Goal: Information Seeking & Learning: Learn about a topic

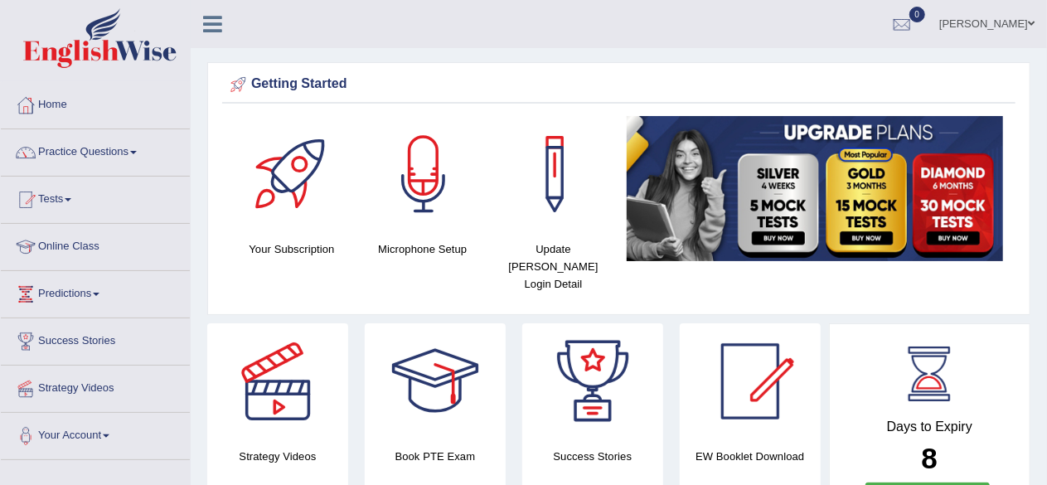
click at [138, 149] on link "Practice Questions" at bounding box center [95, 149] width 189 height 41
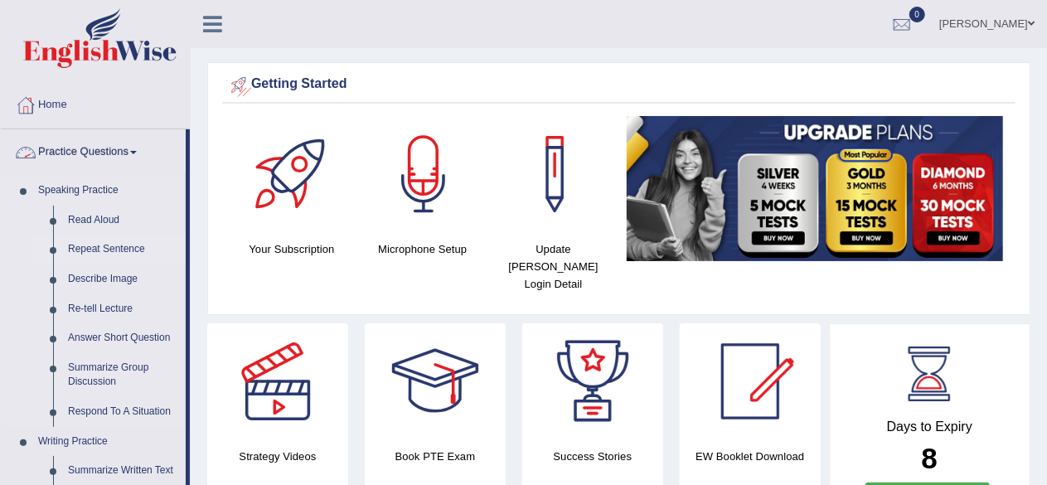
scroll to position [249, 0]
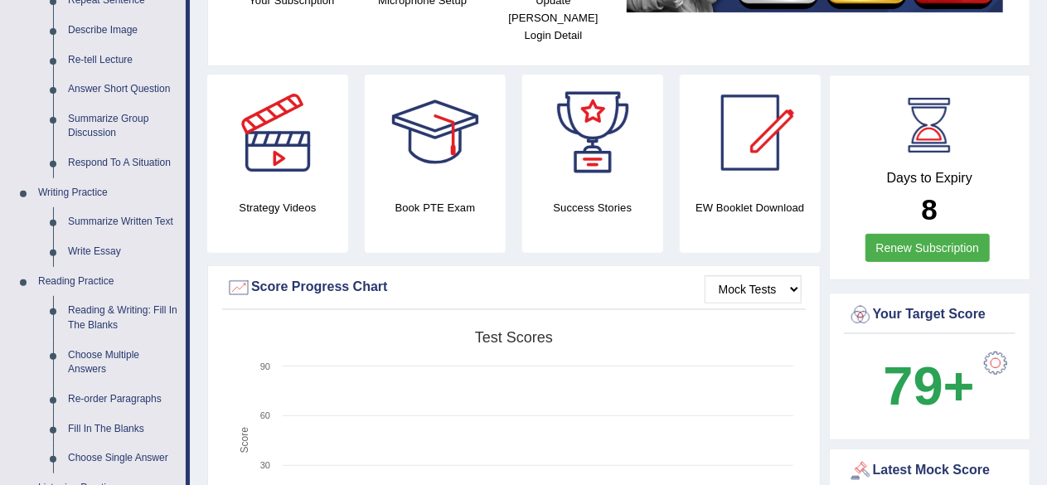
drag, startPoint x: 189, startPoint y: 270, endPoint x: 197, endPoint y: 351, distance: 80.8
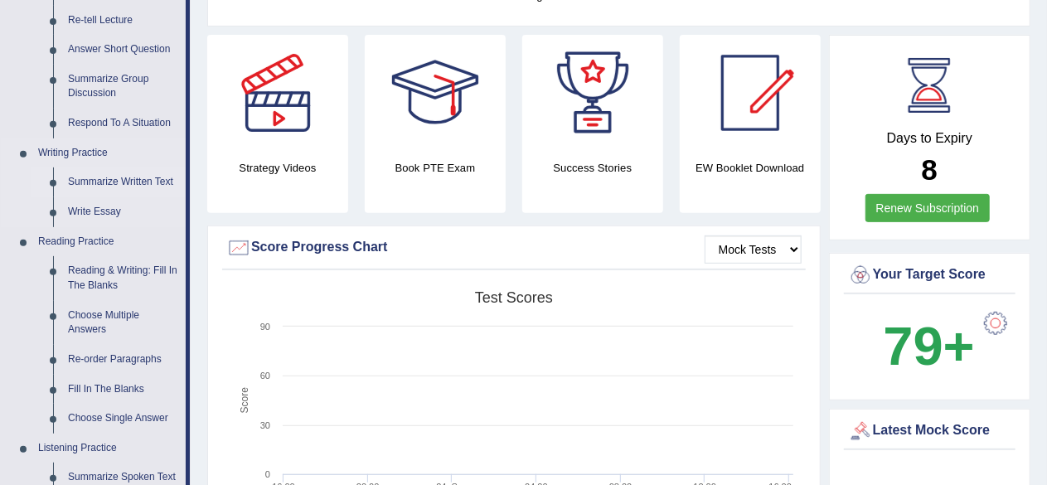
scroll to position [415, 0]
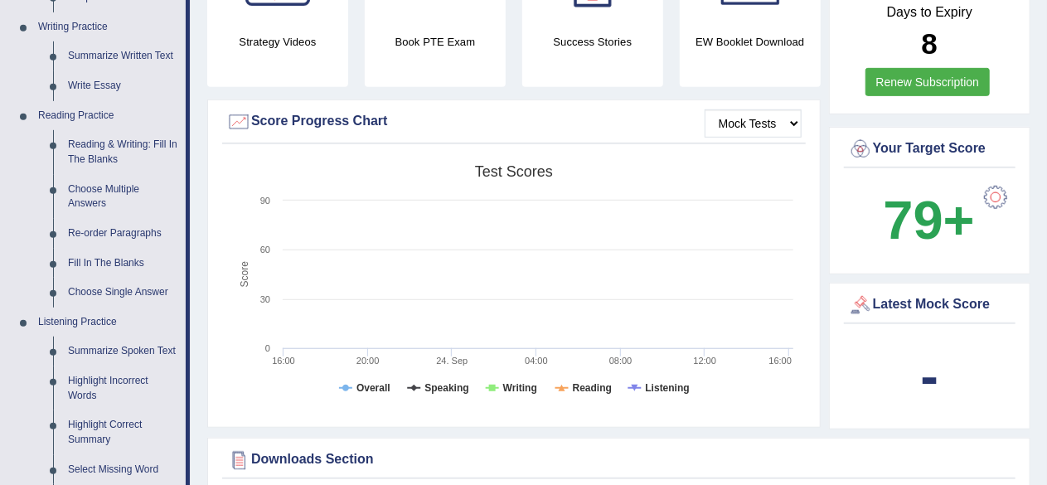
click at [824, 260] on div "Strategy Videos Book PTE Exam Success Stories EW Booklet Download Mock Tests Sc…" at bounding box center [516, 172] width 618 height 527
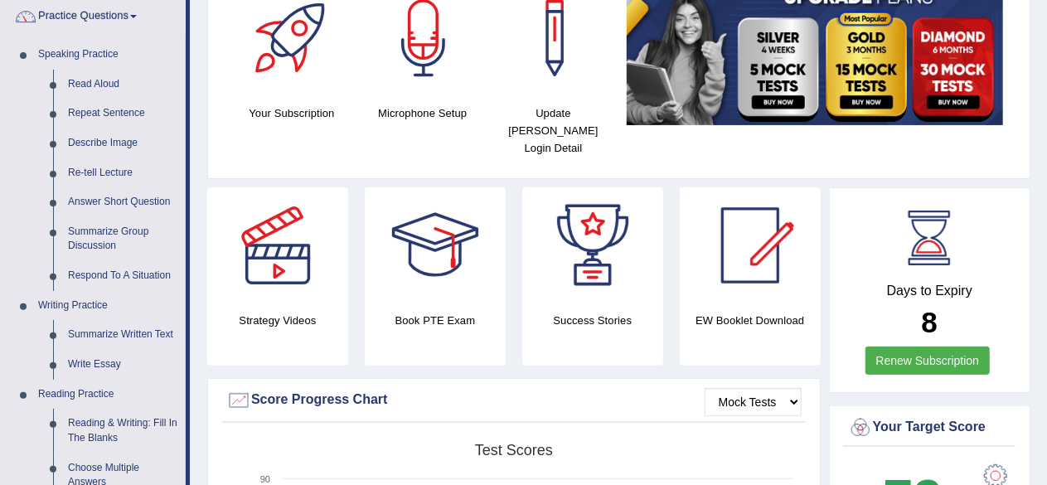
scroll to position [83, 0]
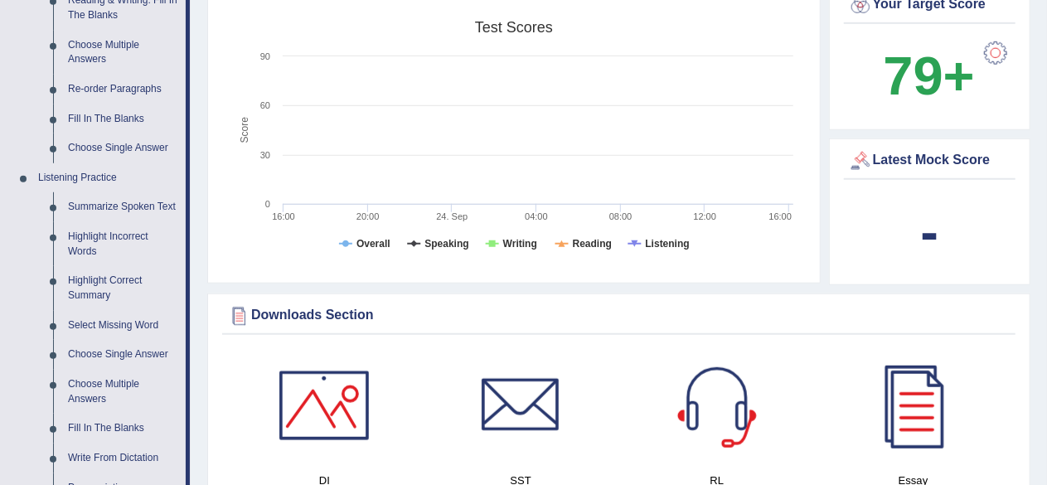
scroll to position [663, 0]
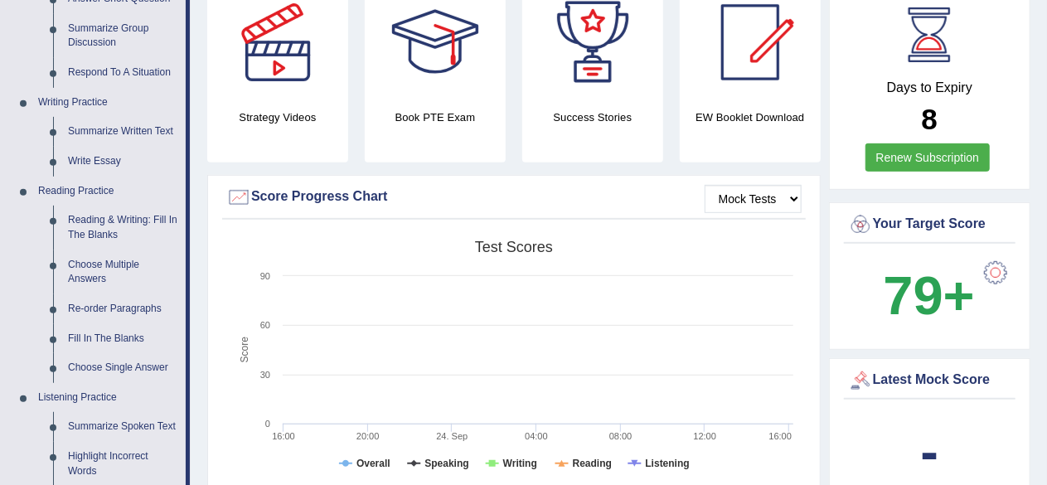
scroll to position [332, 0]
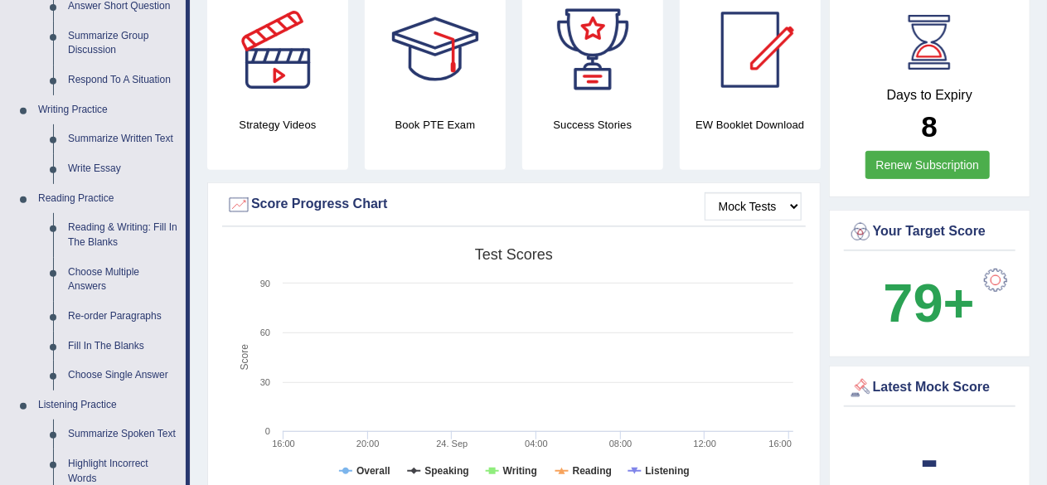
click at [826, 145] on div "Days to Expiry 8 Renew Subscription Your Target Score 79+ Latest Mock Score -" at bounding box center [928, 256] width 206 height 529
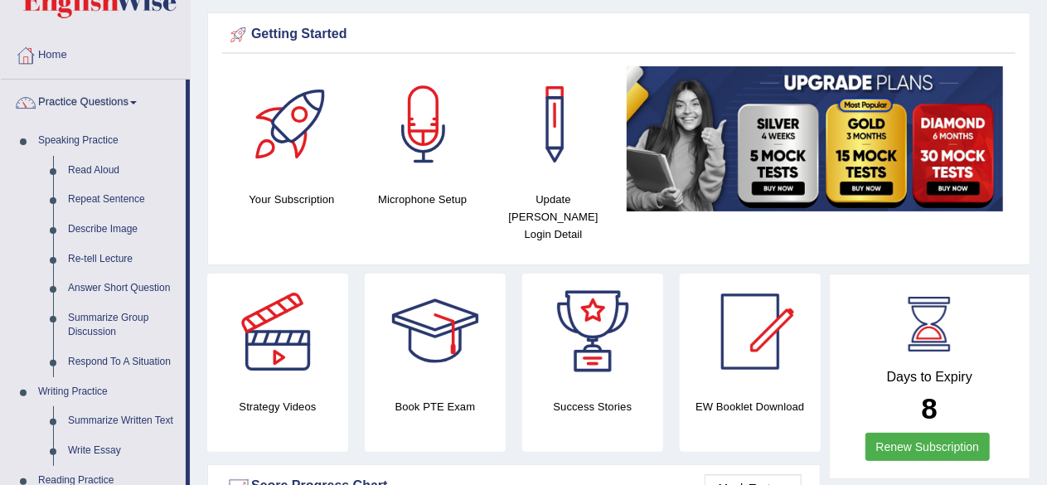
scroll to position [0, 0]
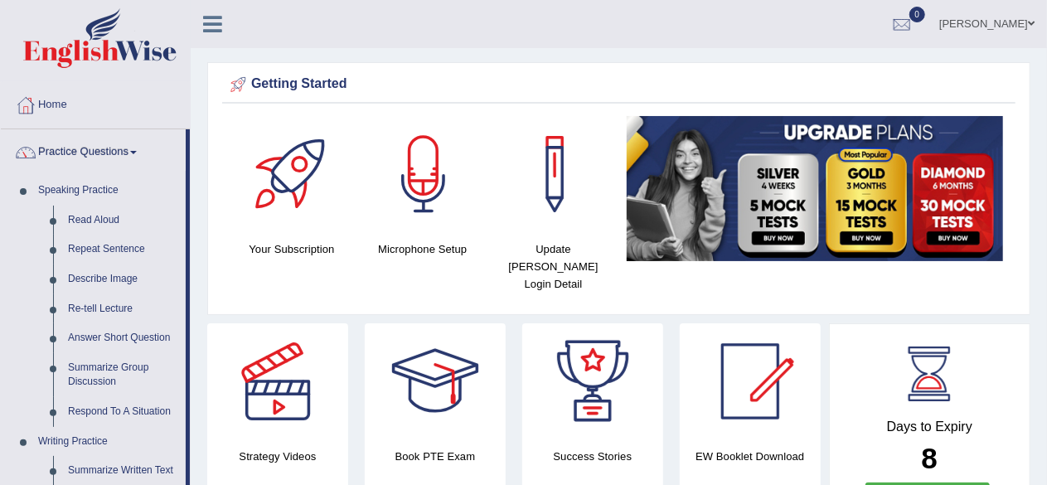
drag, startPoint x: 191, startPoint y: 293, endPoint x: 190, endPoint y: 374, distance: 81.3
drag, startPoint x: 190, startPoint y: 374, endPoint x: 187, endPoint y: 454, distance: 80.5
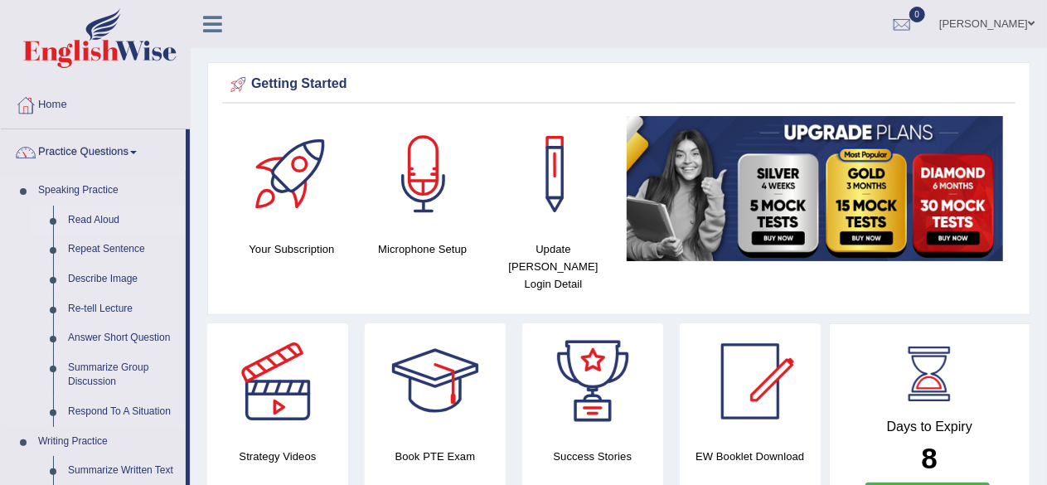
click at [107, 220] on link "Read Aloud" at bounding box center [123, 221] width 125 height 30
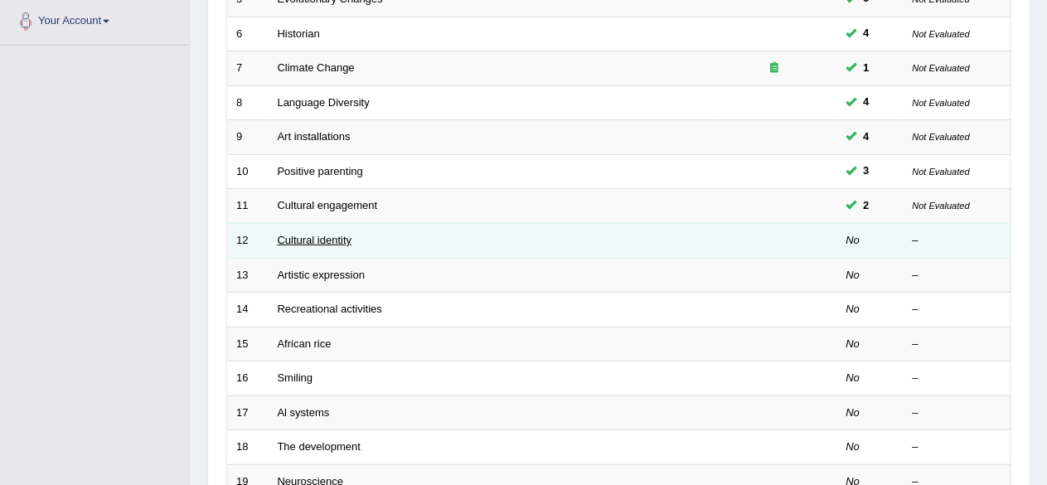
click at [320, 235] on link "Cultural identity" at bounding box center [315, 240] width 75 height 12
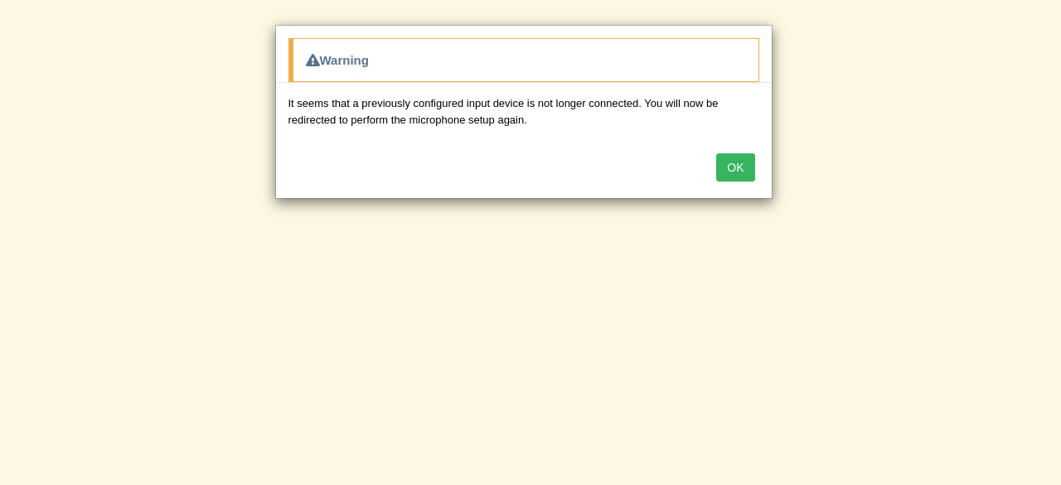
click at [742, 177] on button "OK" at bounding box center [735, 167] width 38 height 28
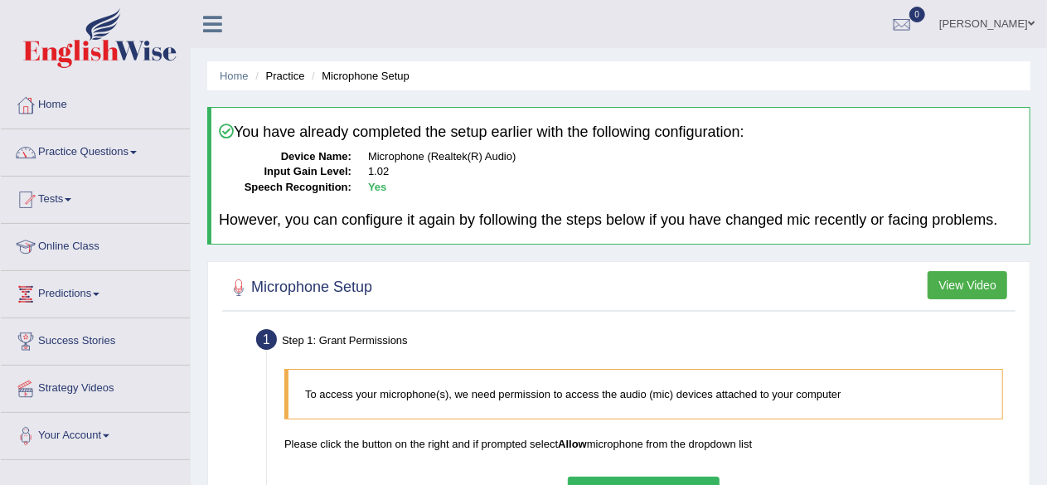
click at [105, 143] on link "Practice Questions" at bounding box center [95, 149] width 189 height 41
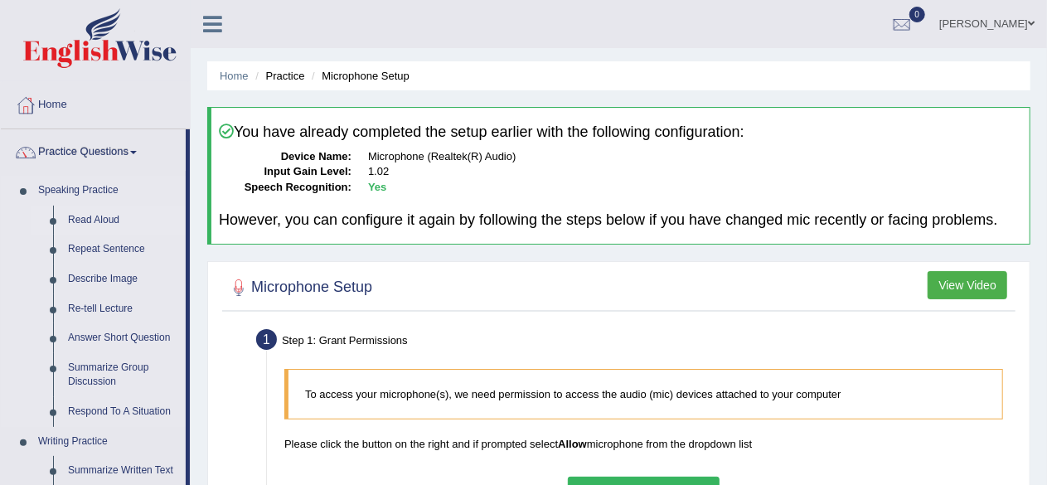
click at [81, 218] on link "Read Aloud" at bounding box center [123, 221] width 125 height 30
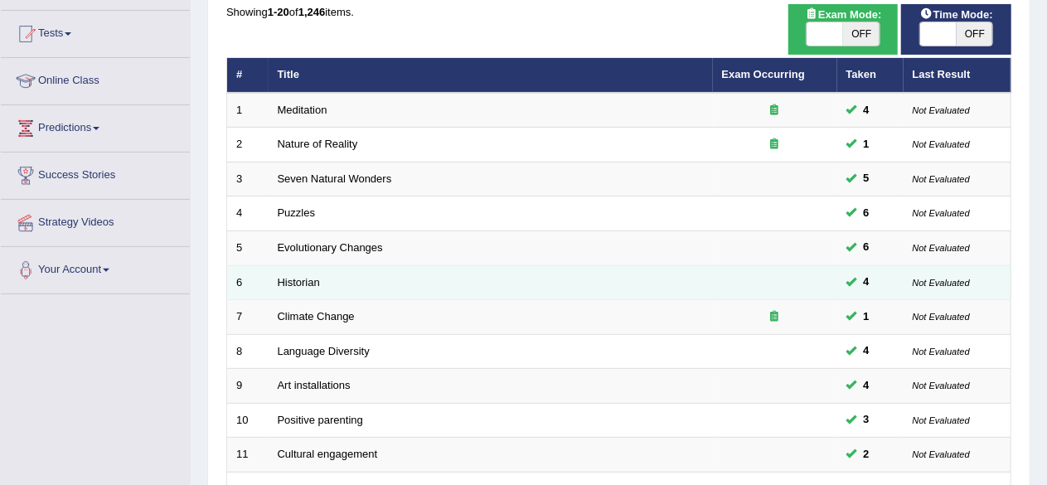
scroll to position [415, 0]
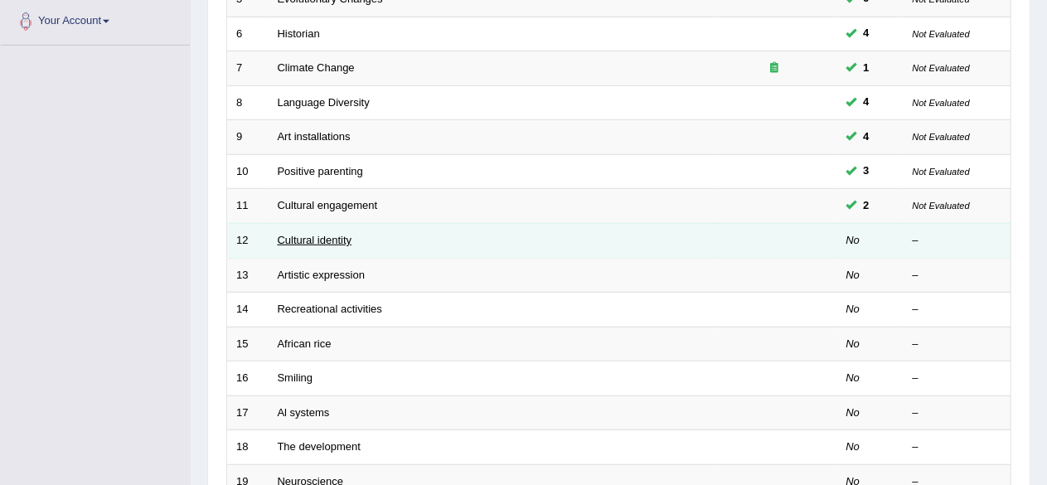
click at [323, 234] on link "Cultural identity" at bounding box center [315, 240] width 75 height 12
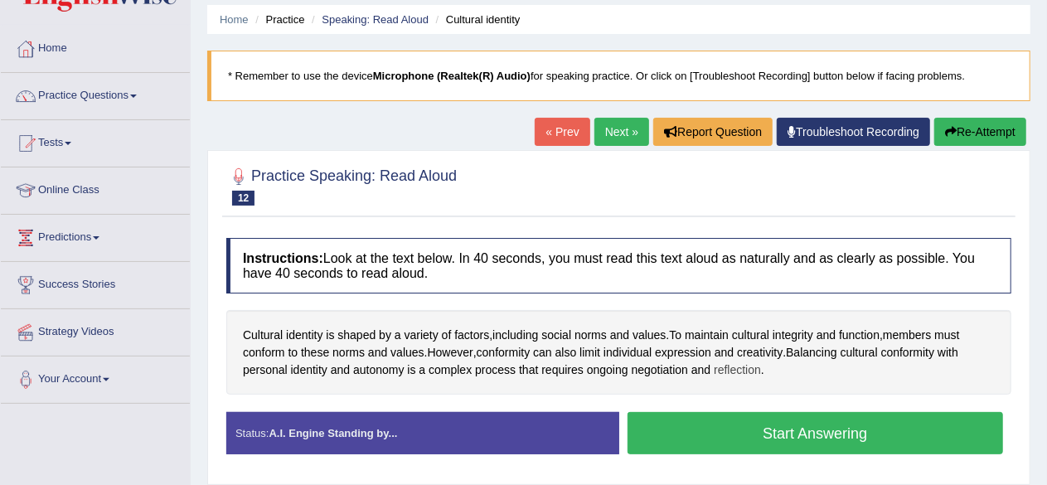
scroll to position [83, 0]
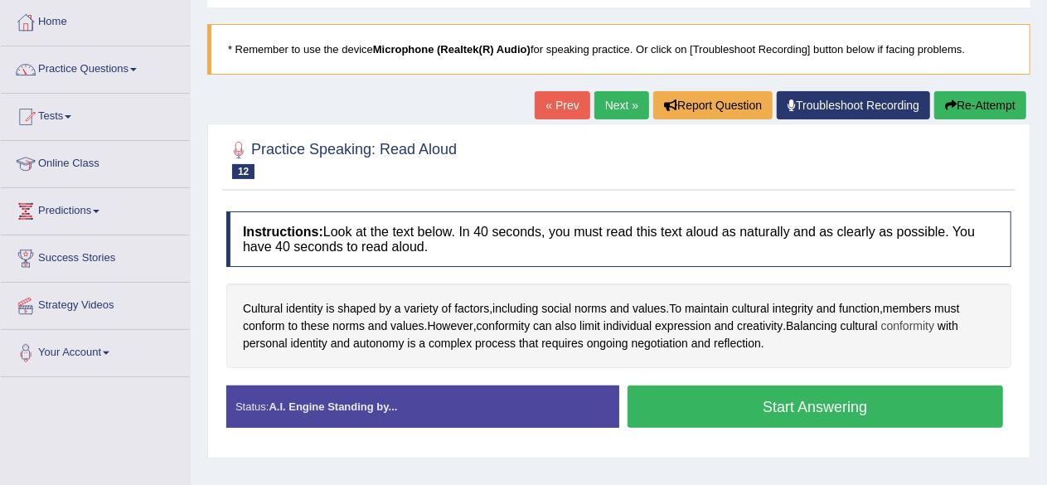
click at [922, 327] on span "conformity" at bounding box center [909, 326] width 54 height 17
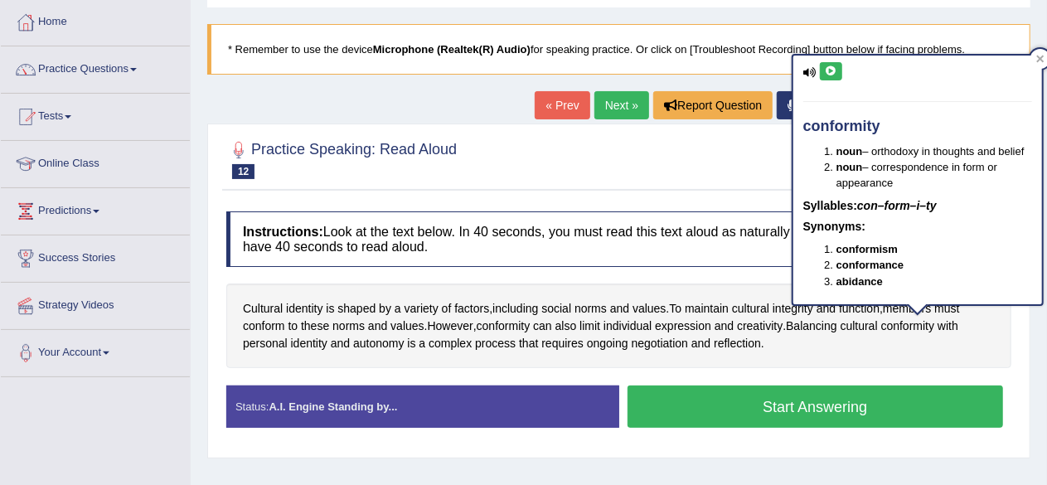
click at [832, 64] on button at bounding box center [831, 71] width 22 height 18
click at [760, 150] on div at bounding box center [618, 159] width 785 height 51
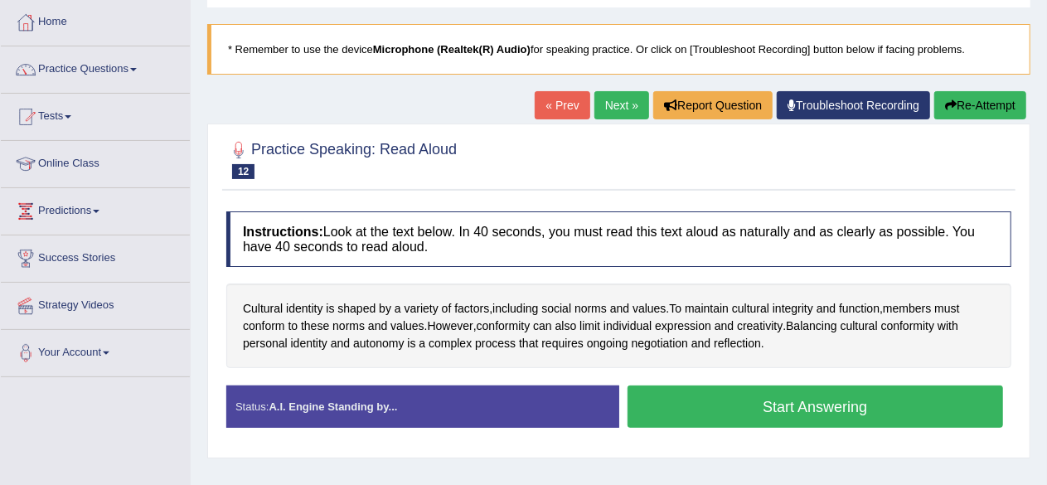
click at [789, 401] on button "Start Answering" at bounding box center [816, 407] width 376 height 42
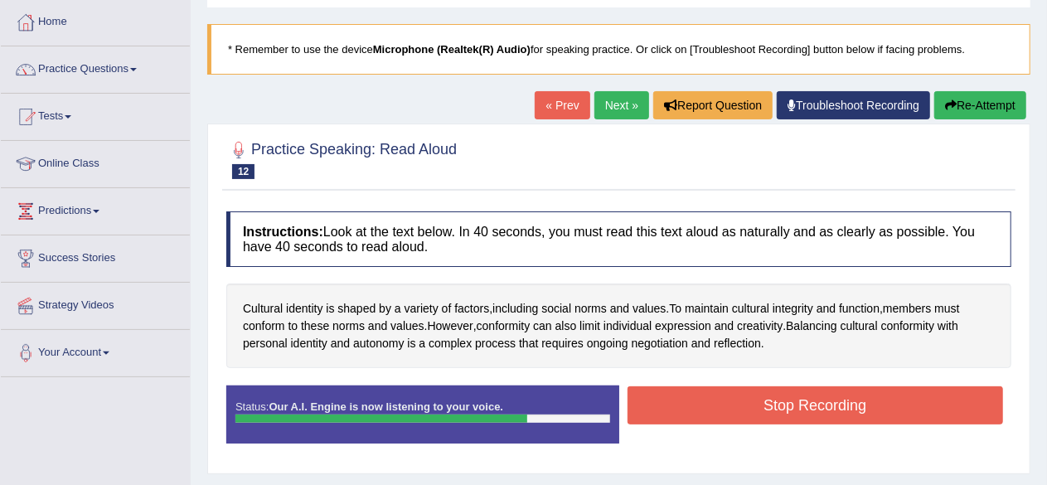
click at [848, 394] on button "Stop Recording" at bounding box center [816, 405] width 376 height 38
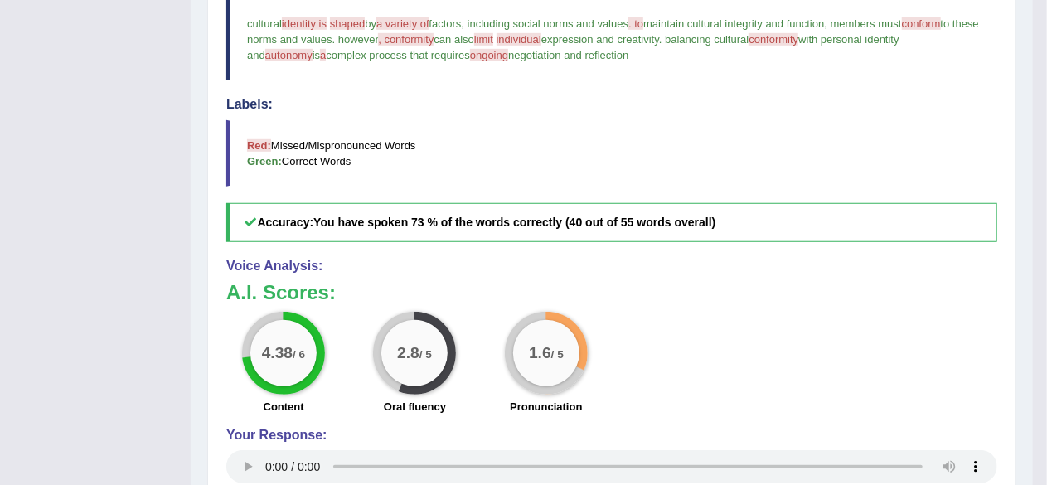
scroll to position [310, 0]
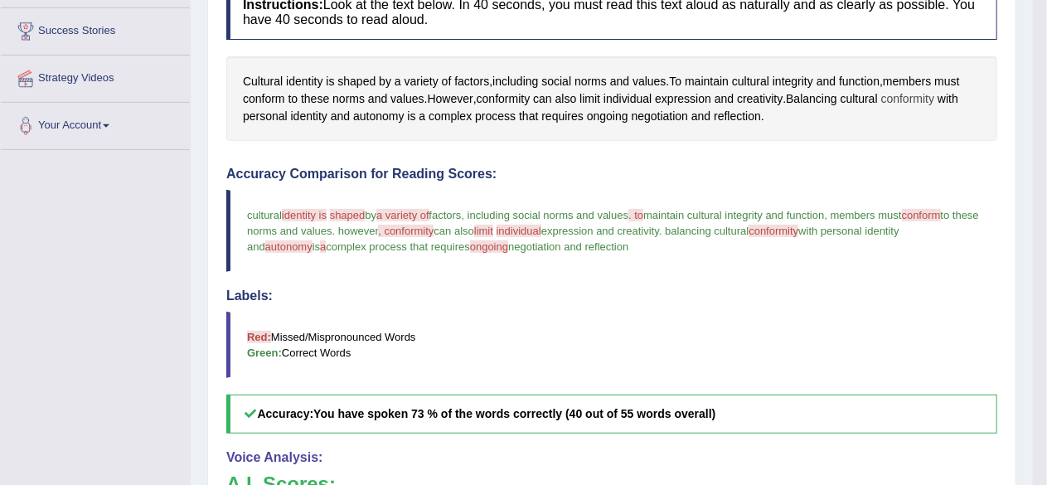
click at [920, 93] on span "conformity" at bounding box center [909, 98] width 54 height 17
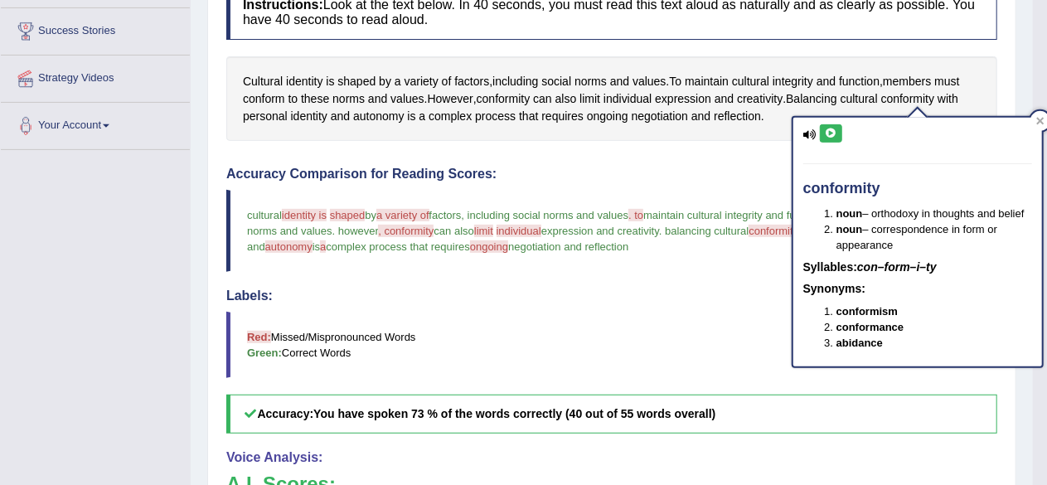
click at [826, 129] on icon at bounding box center [831, 134] width 12 height 10
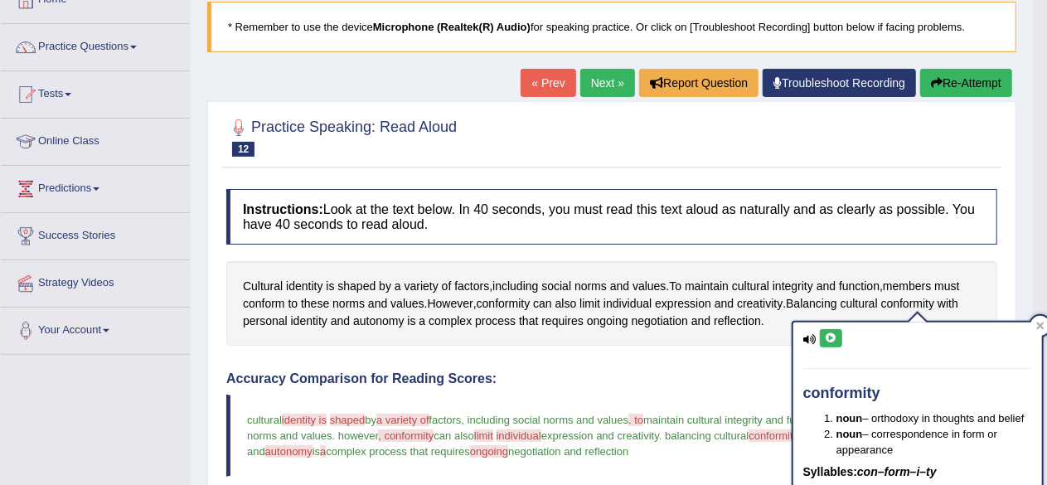
scroll to position [61, 0]
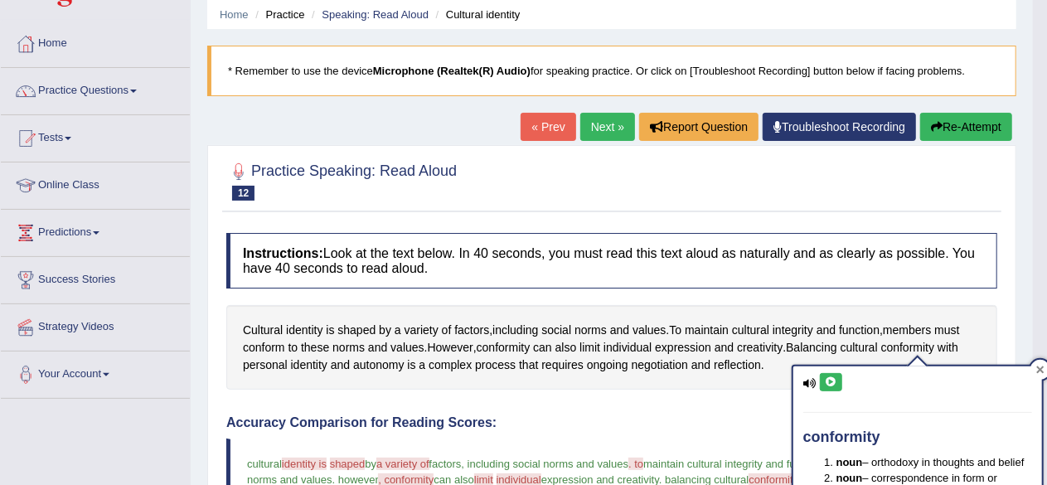
click at [1043, 373] on icon at bounding box center [1041, 370] width 8 height 8
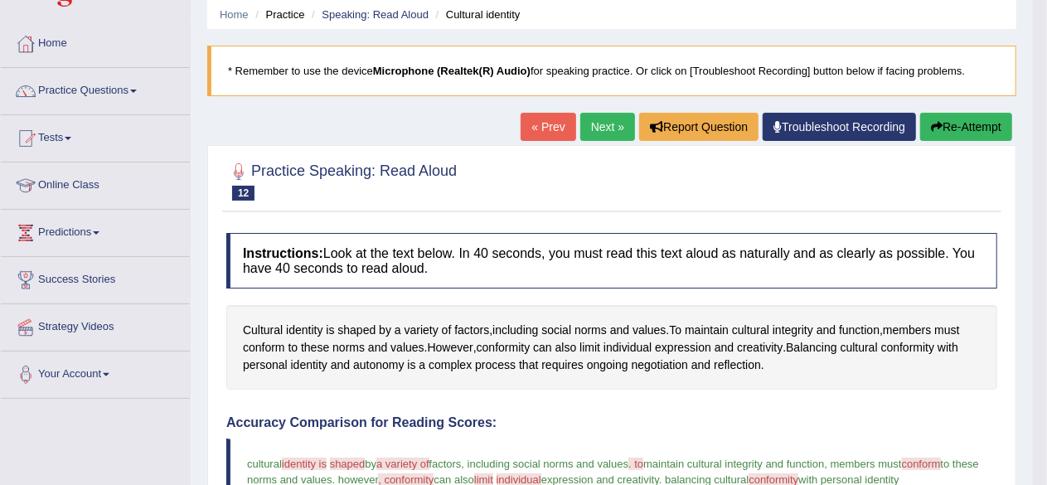
scroll to position [0, 0]
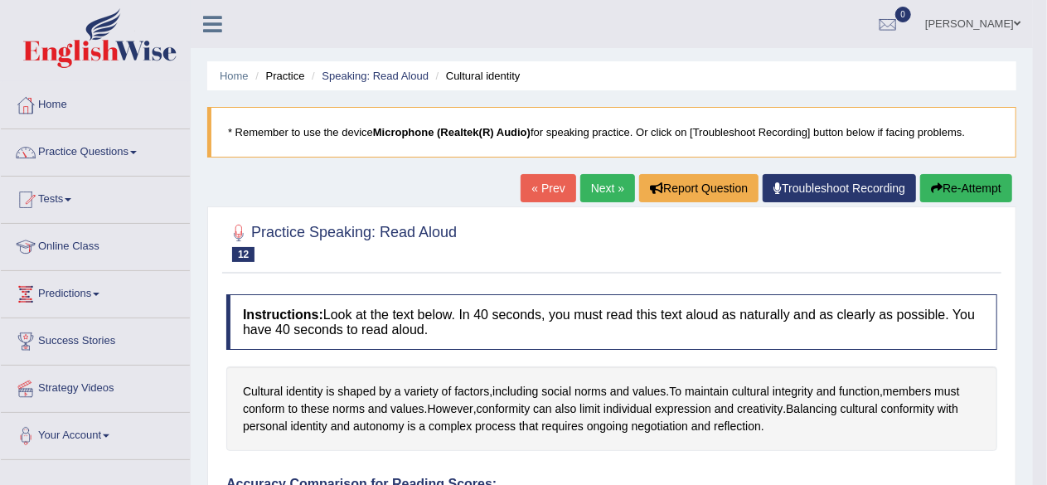
click at [965, 188] on button "Re-Attempt" at bounding box center [966, 188] width 92 height 28
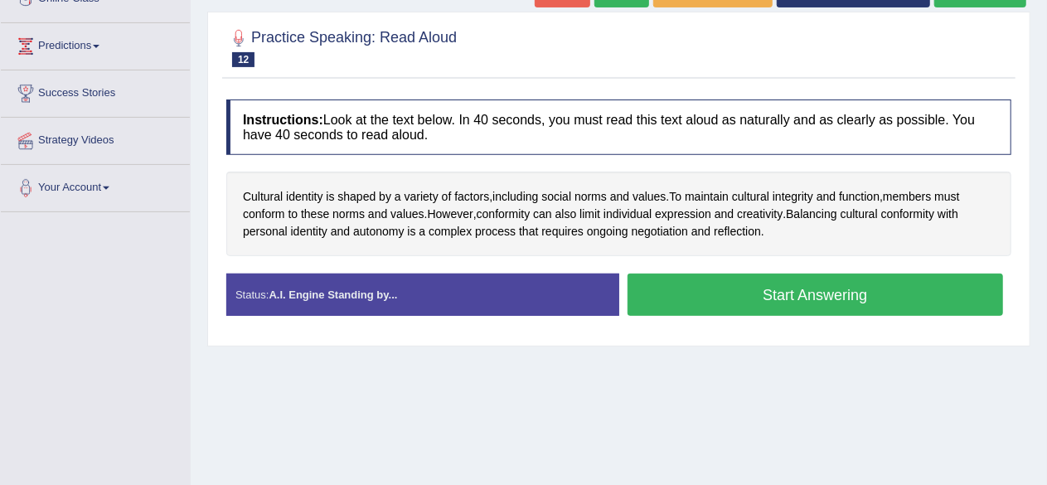
scroll to position [249, 0]
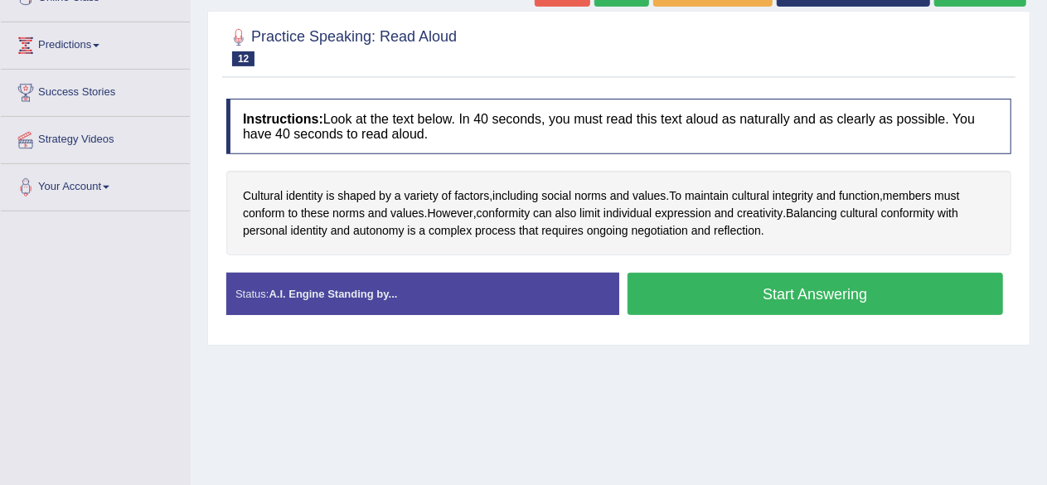
click at [781, 289] on button "Start Answering" at bounding box center [816, 294] width 376 height 42
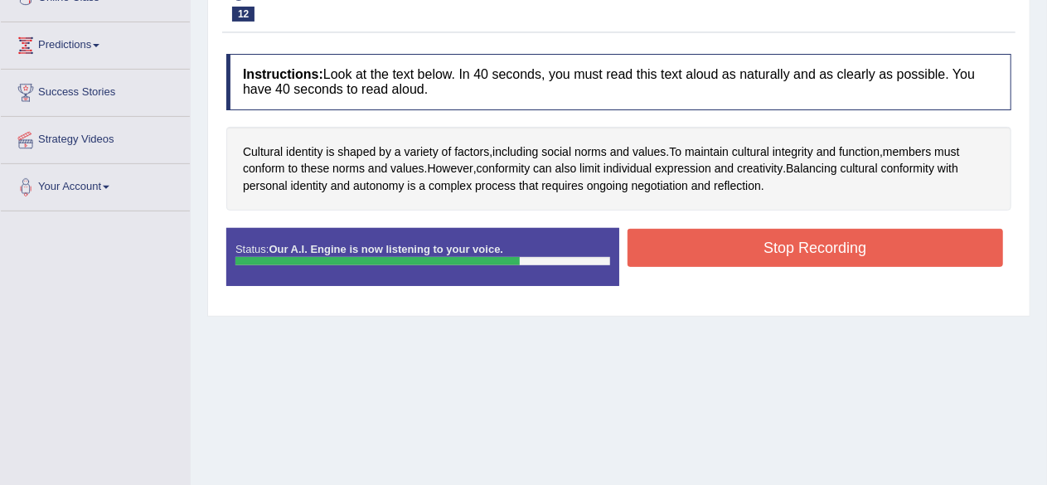
click at [766, 243] on button "Stop Recording" at bounding box center [816, 248] width 376 height 38
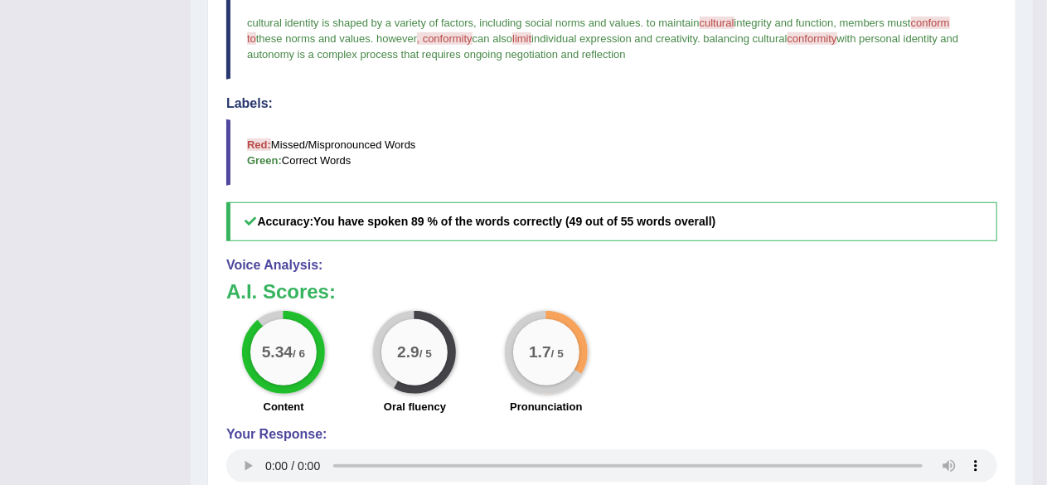
scroll to position [415, 0]
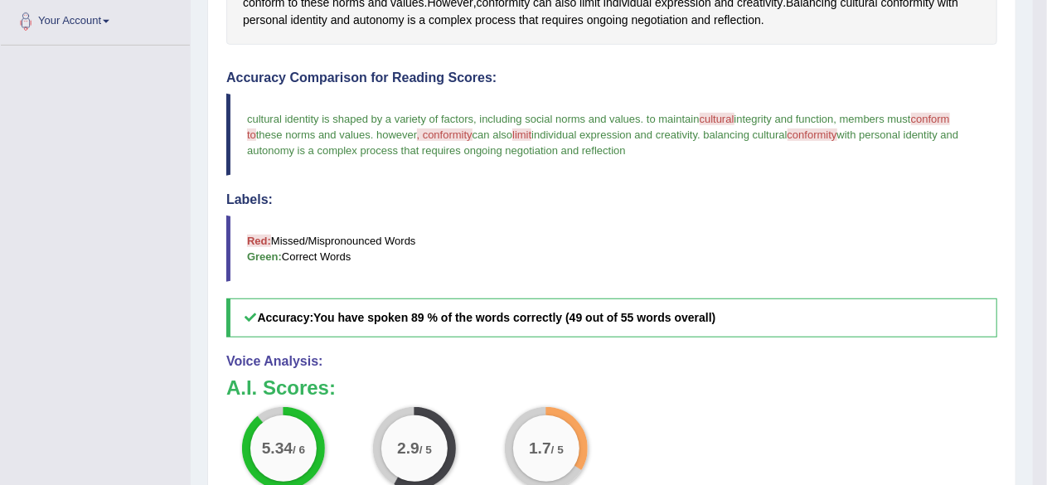
click at [440, 129] on span ", conformity" at bounding box center [445, 135] width 56 height 12
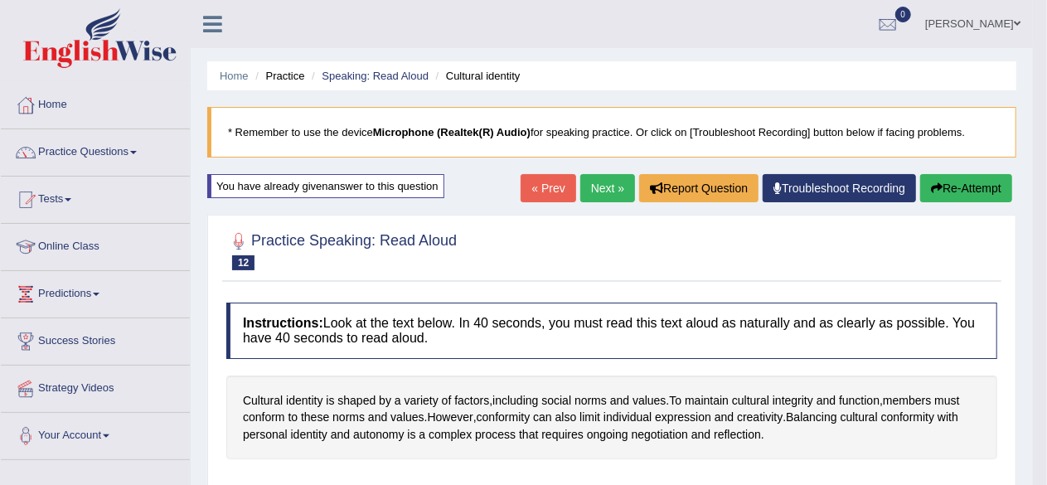
scroll to position [0, 0]
click at [614, 187] on link "Next »" at bounding box center [607, 188] width 55 height 28
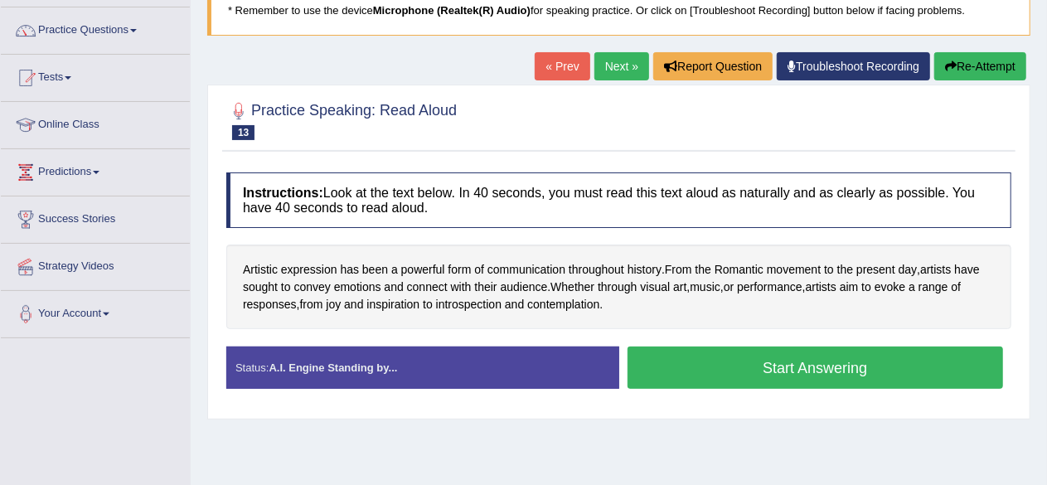
scroll to position [249, 0]
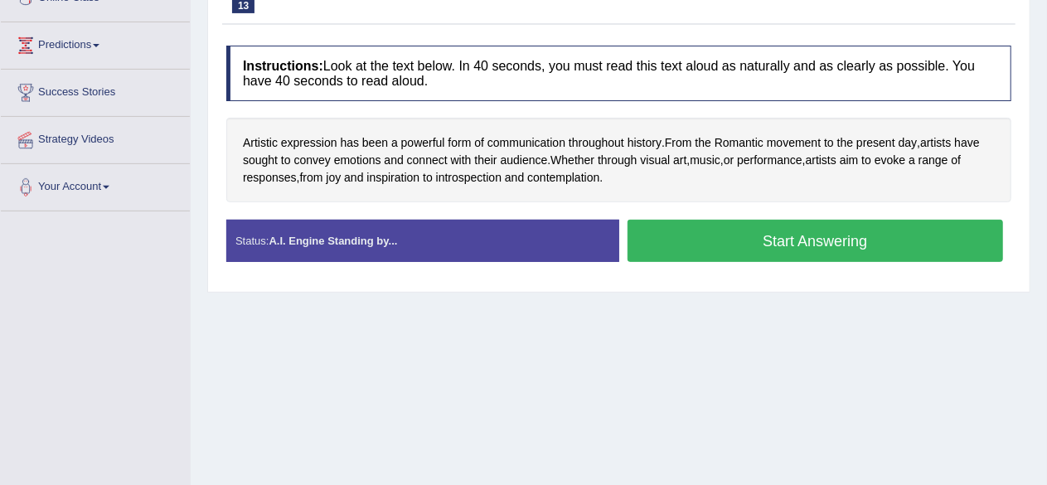
click at [834, 241] on button "Start Answering" at bounding box center [816, 241] width 376 height 42
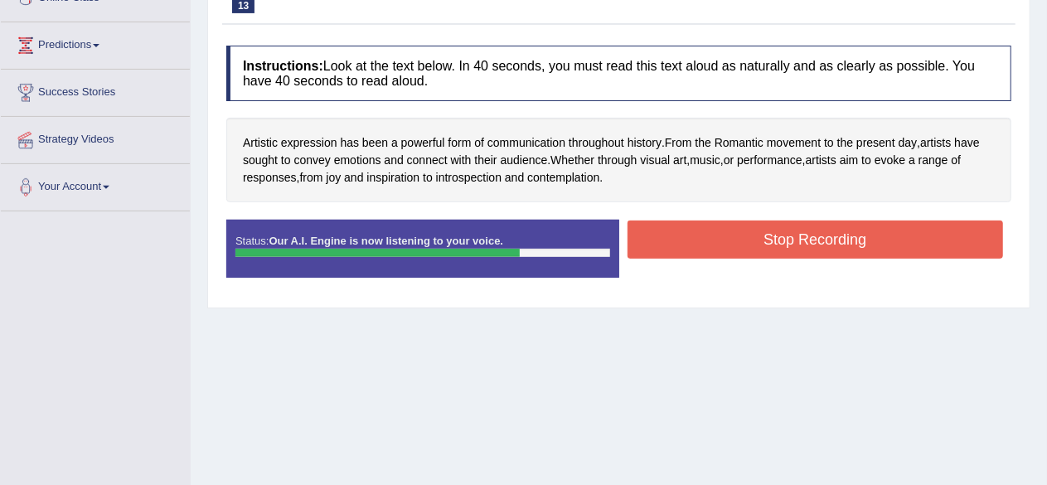
click at [767, 234] on button "Stop Recording" at bounding box center [816, 240] width 376 height 38
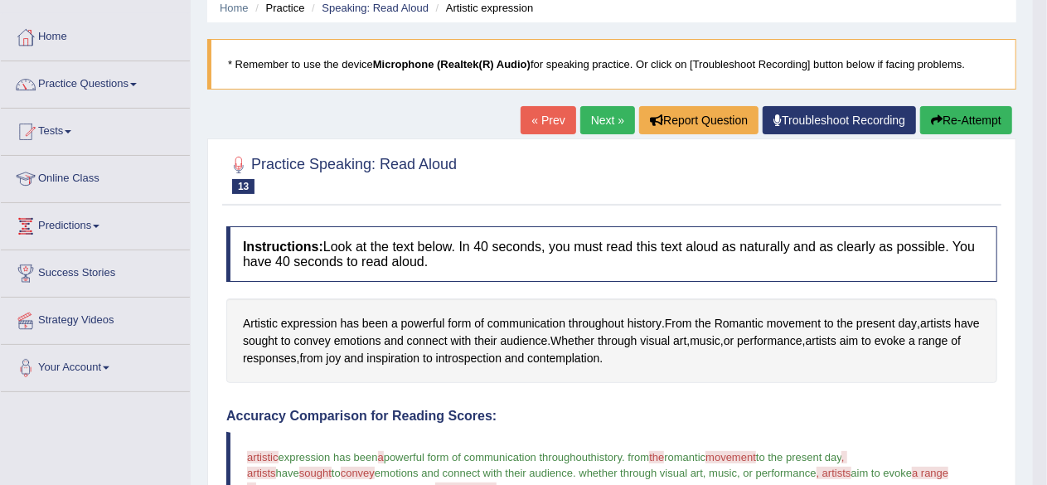
scroll to position [61, 0]
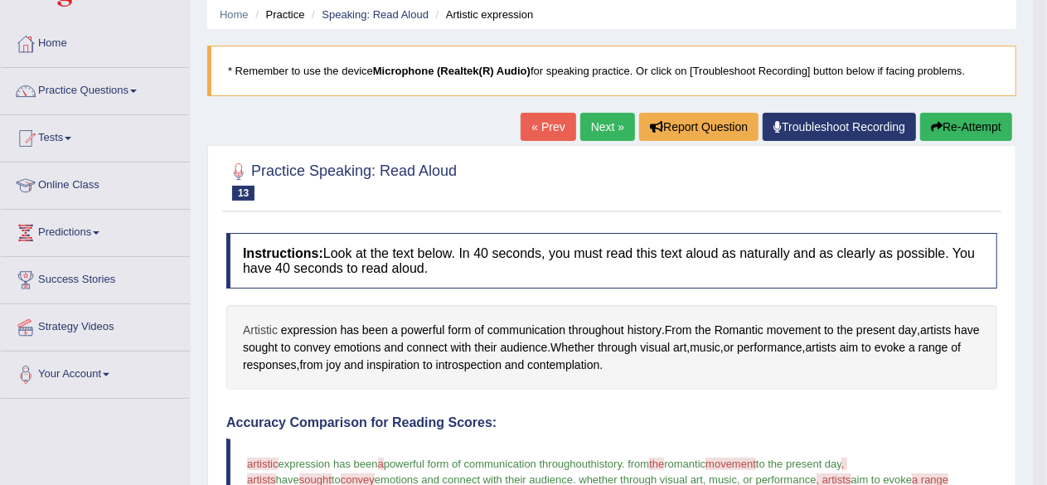
click at [259, 334] on span "Artistic" at bounding box center [260, 330] width 35 height 17
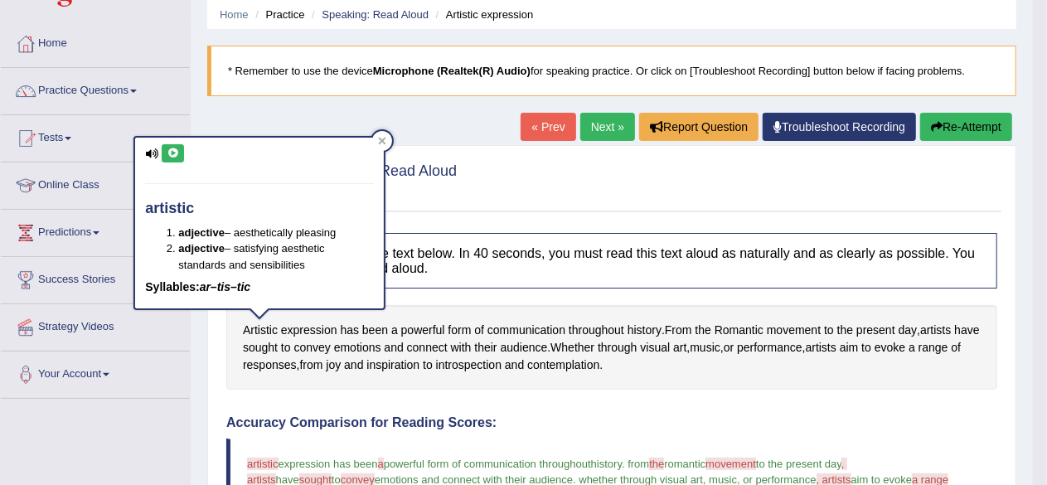
click at [184, 152] on div "artistic adjective – aesthetically pleasing adjective – satisfying aesthetic st…" at bounding box center [259, 224] width 249 height 172
click at [179, 155] on button at bounding box center [173, 153] width 22 height 18
click at [385, 140] on icon at bounding box center [382, 141] width 8 height 8
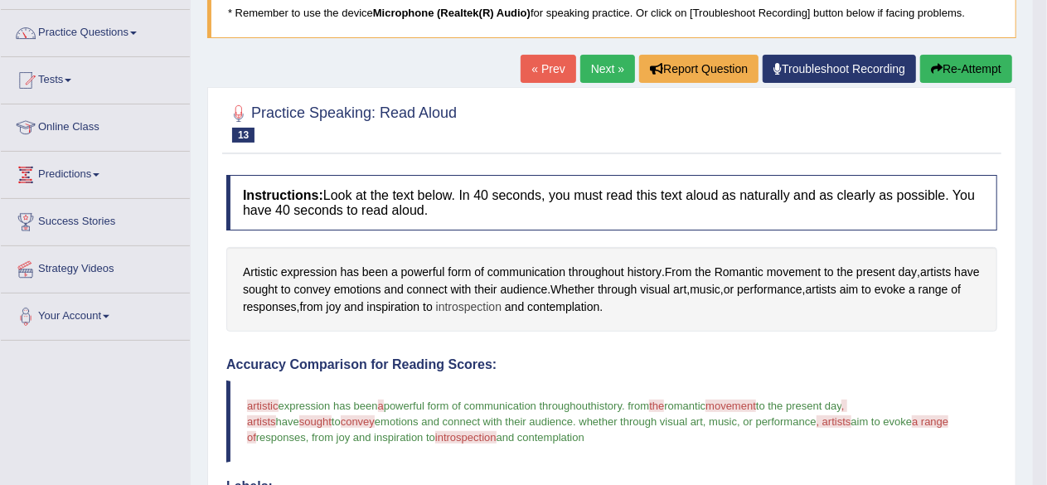
scroll to position [144, 0]
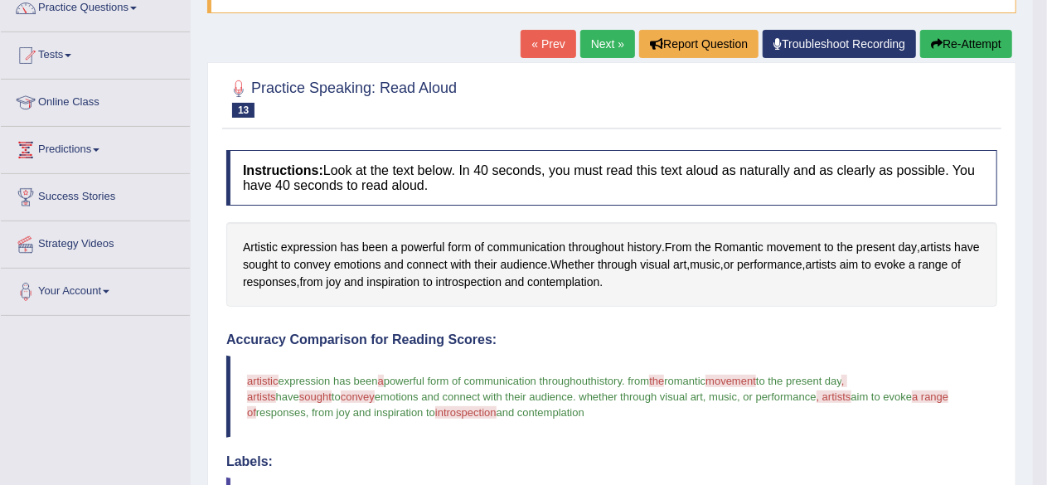
click at [957, 42] on button "Re-Attempt" at bounding box center [966, 44] width 92 height 28
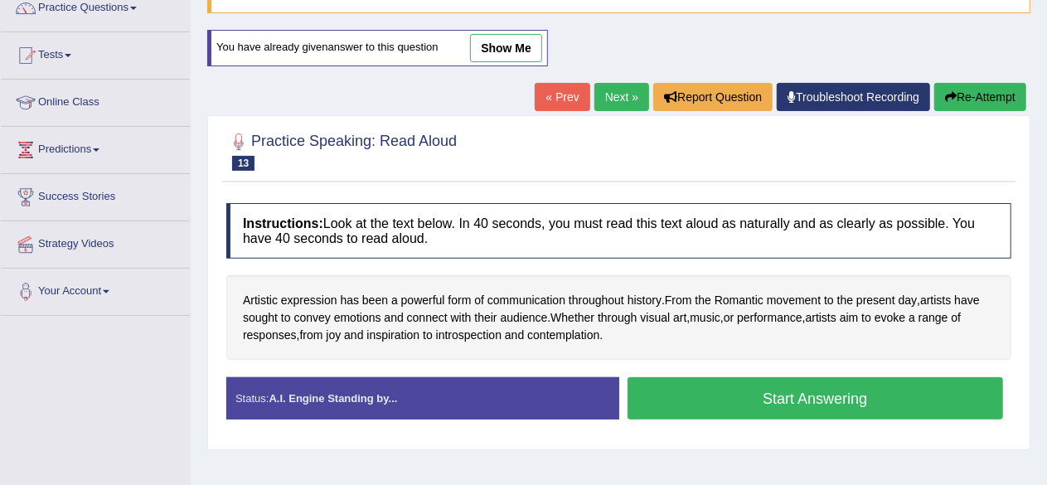
click at [825, 399] on button "Start Answering" at bounding box center [816, 398] width 376 height 42
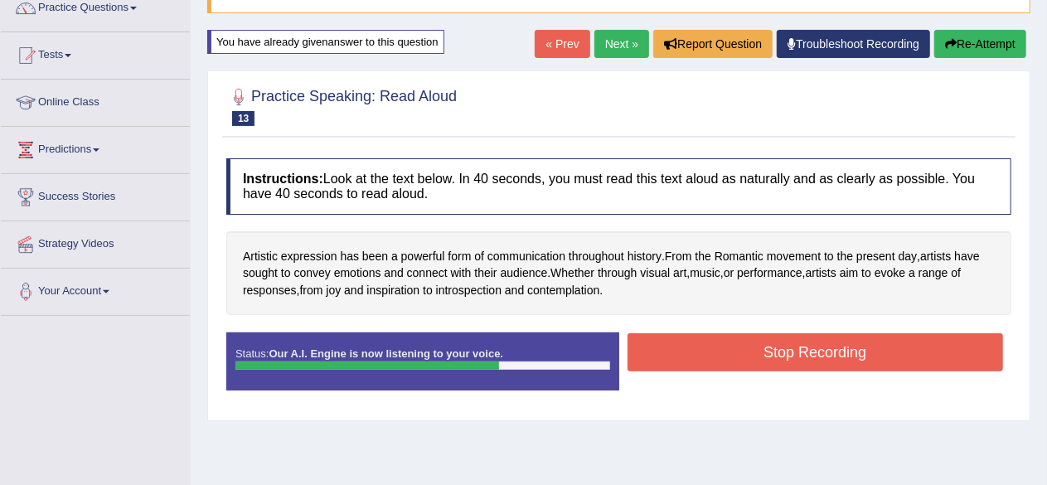
click at [795, 348] on button "Stop Recording" at bounding box center [816, 352] width 376 height 38
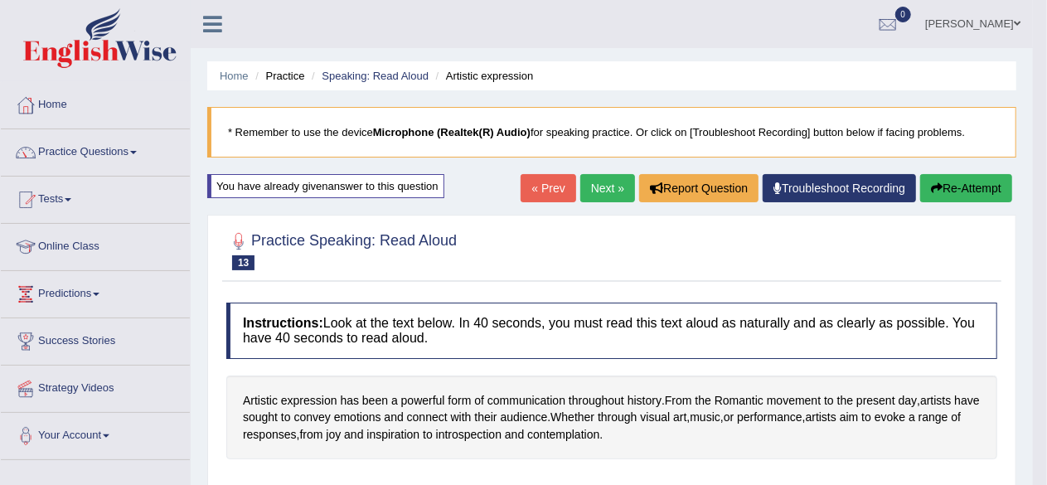
click at [602, 190] on link "Next »" at bounding box center [607, 188] width 55 height 28
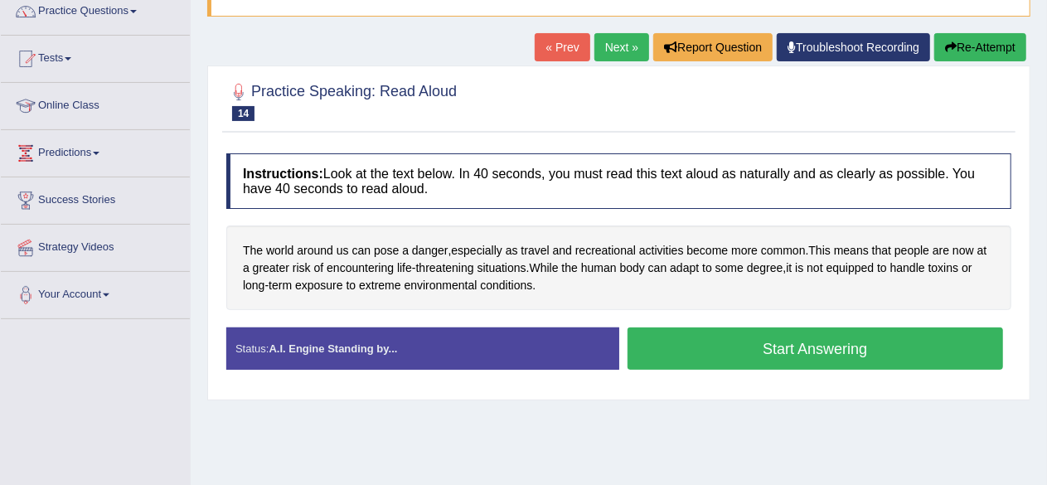
scroll to position [166, 0]
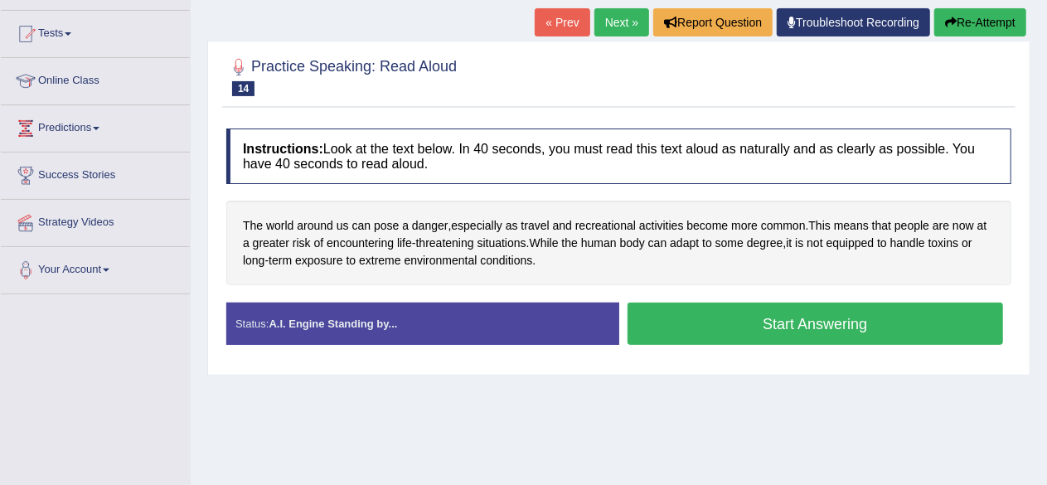
click at [819, 328] on button "Start Answering" at bounding box center [816, 324] width 376 height 42
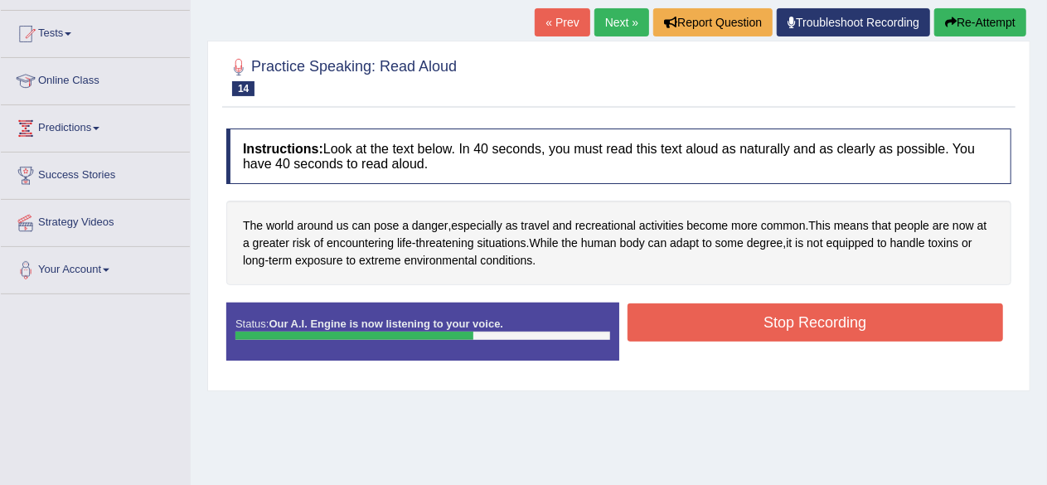
click at [818, 330] on button "Stop Recording" at bounding box center [816, 323] width 376 height 38
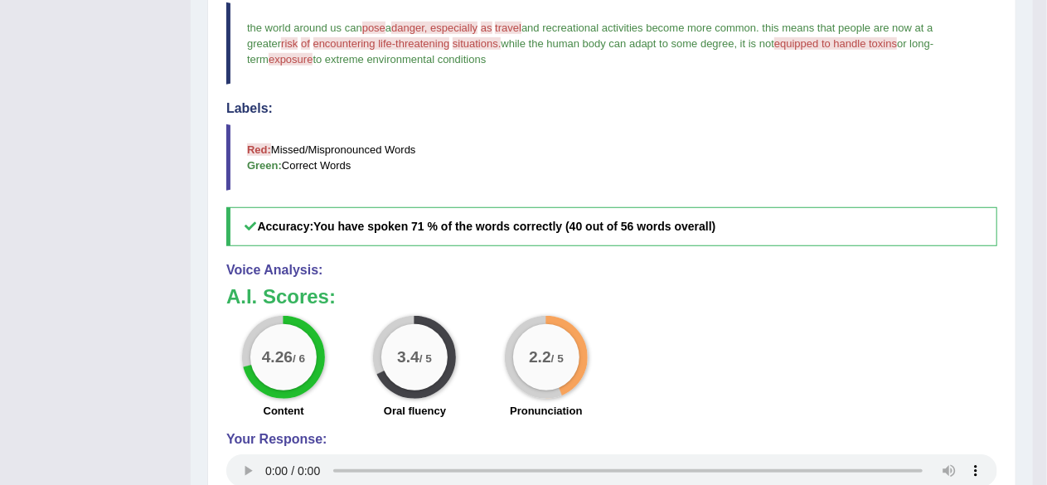
scroll to position [83, 0]
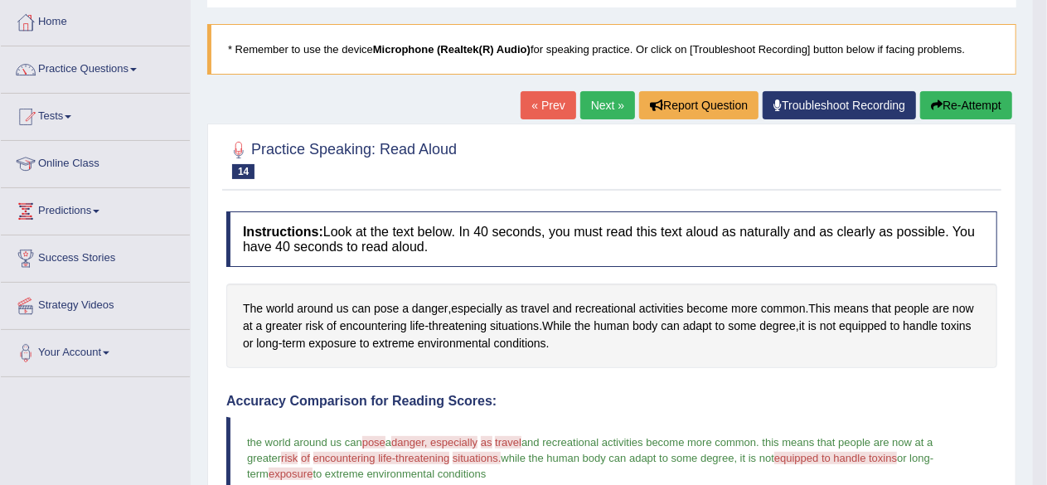
click at [607, 109] on link "Next »" at bounding box center [607, 105] width 55 height 28
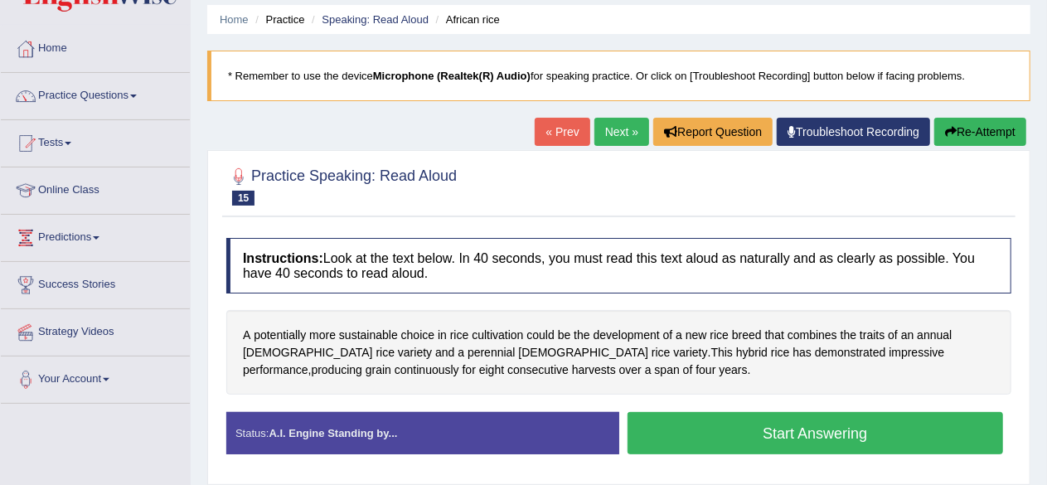
scroll to position [83, 0]
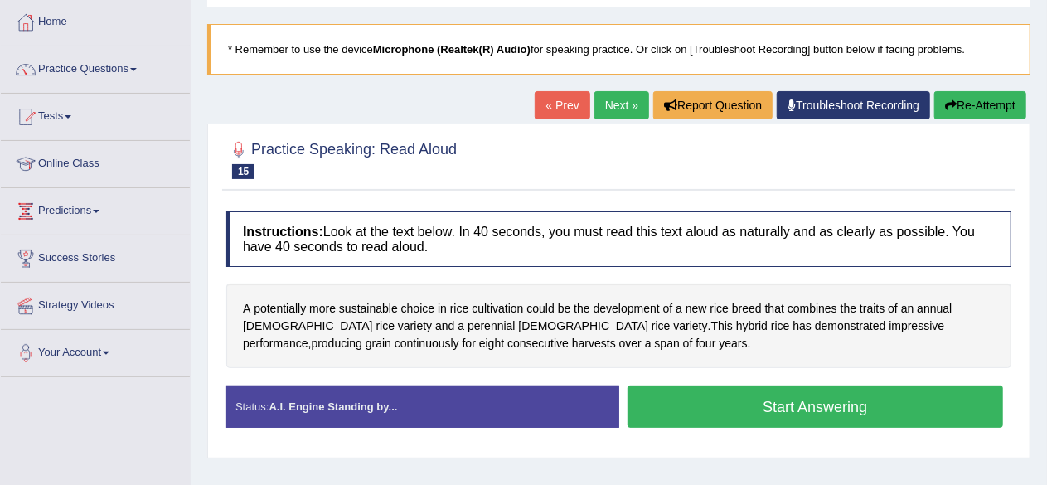
click at [818, 401] on button "Start Answering" at bounding box center [816, 407] width 376 height 42
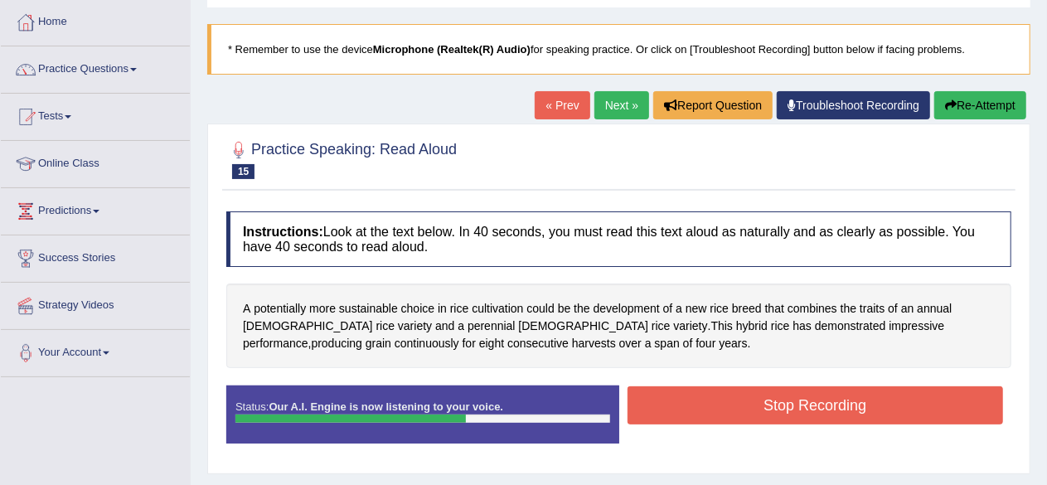
click at [815, 396] on button "Stop Recording" at bounding box center [816, 405] width 376 height 38
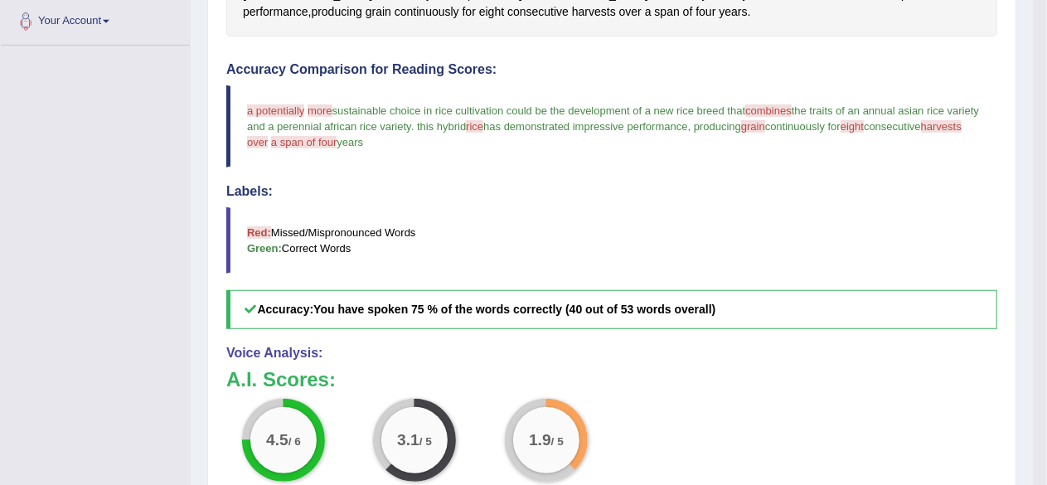
scroll to position [166, 0]
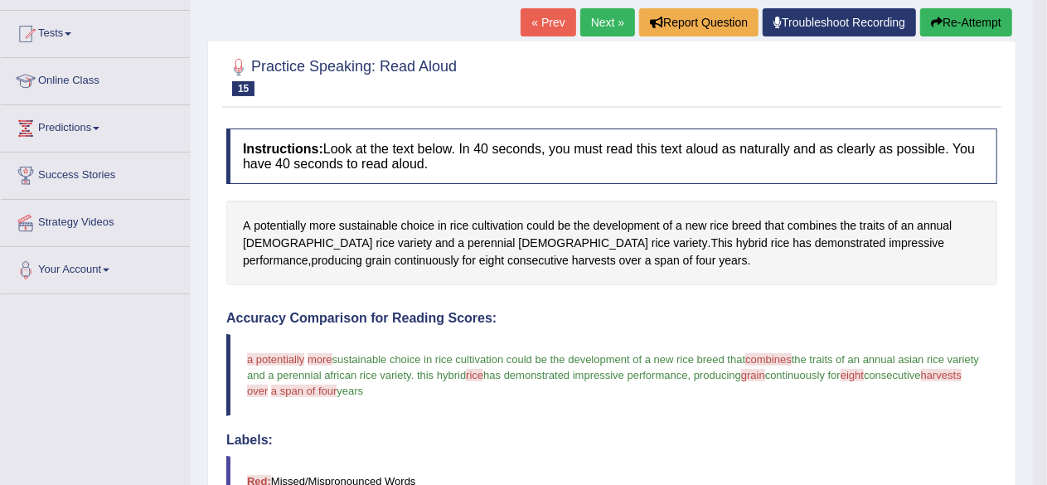
click at [594, 12] on link "Next »" at bounding box center [607, 22] width 55 height 28
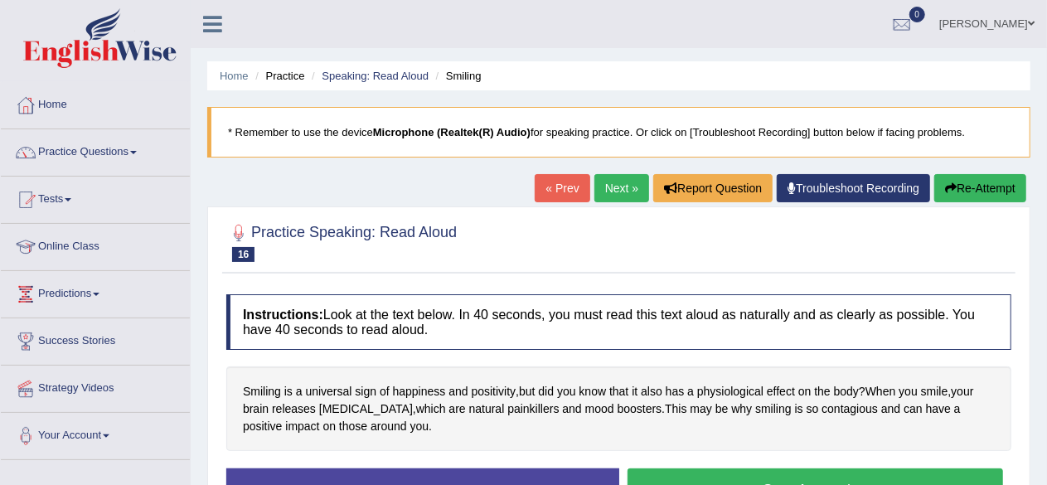
scroll to position [83, 0]
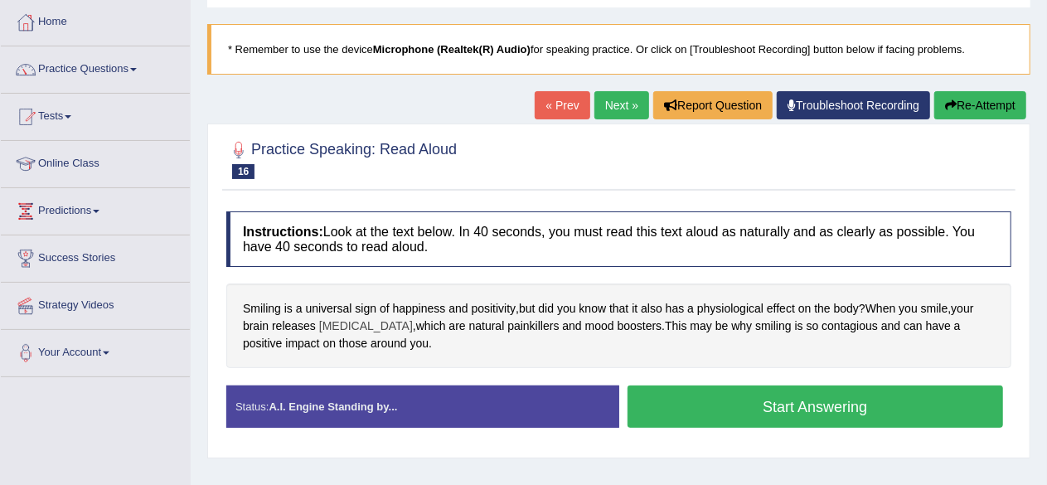
click at [361, 321] on span "[MEDICAL_DATA]" at bounding box center [366, 326] width 94 height 17
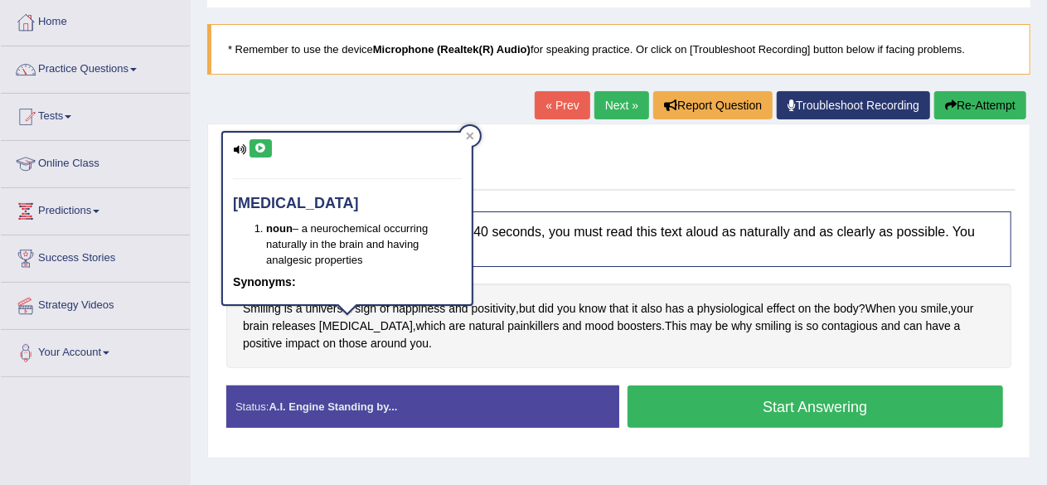
click at [265, 155] on button at bounding box center [261, 148] width 22 height 18
click at [475, 130] on div at bounding box center [470, 136] width 20 height 20
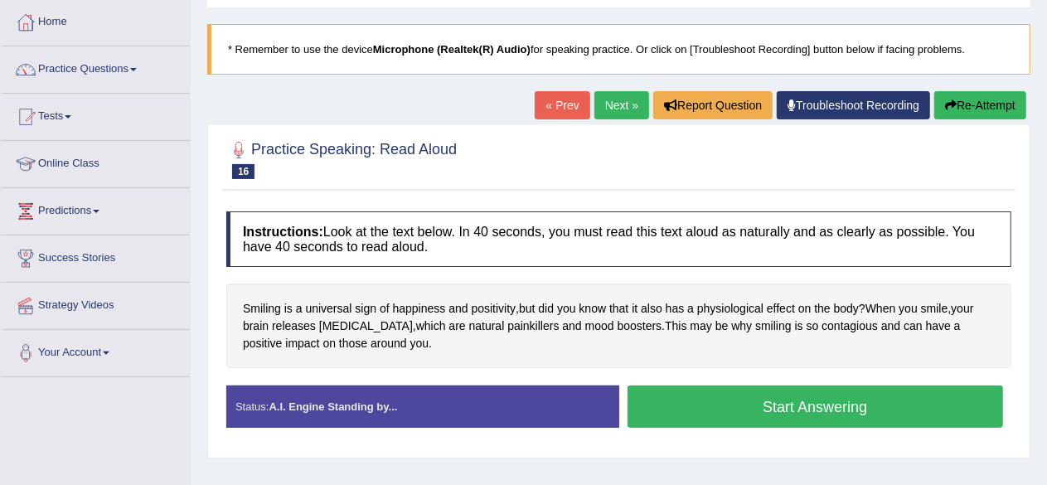
click at [815, 404] on button "Start Answering" at bounding box center [816, 407] width 376 height 42
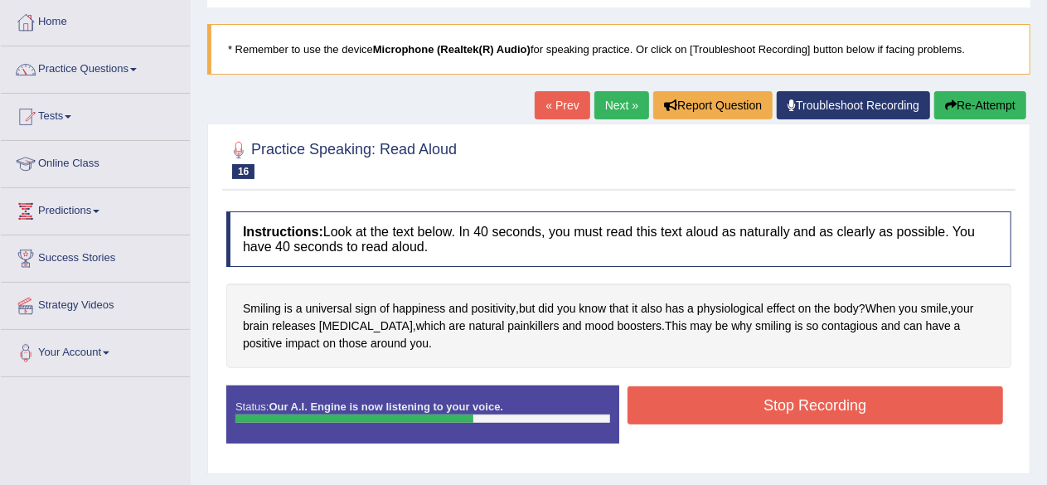
click at [751, 401] on button "Stop Recording" at bounding box center [816, 405] width 376 height 38
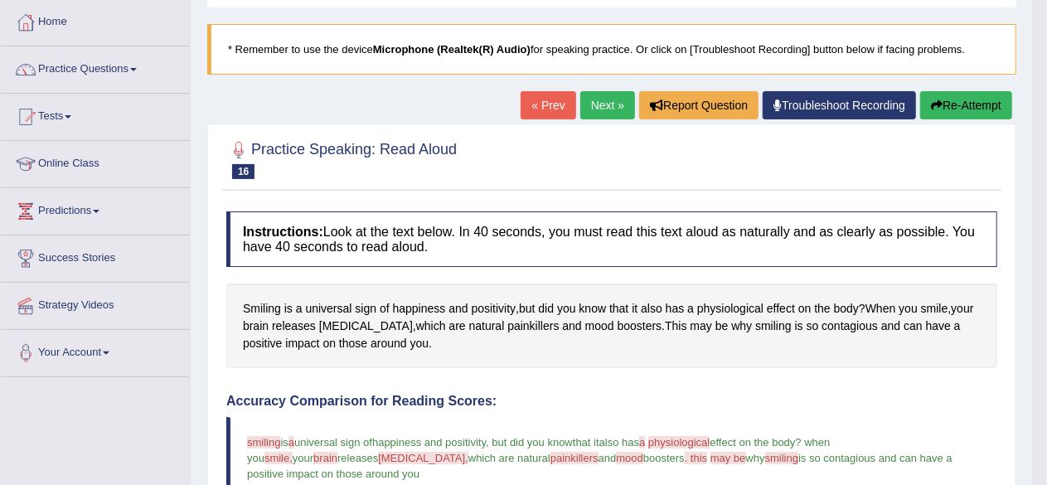
click at [592, 95] on link "Next »" at bounding box center [607, 105] width 55 height 28
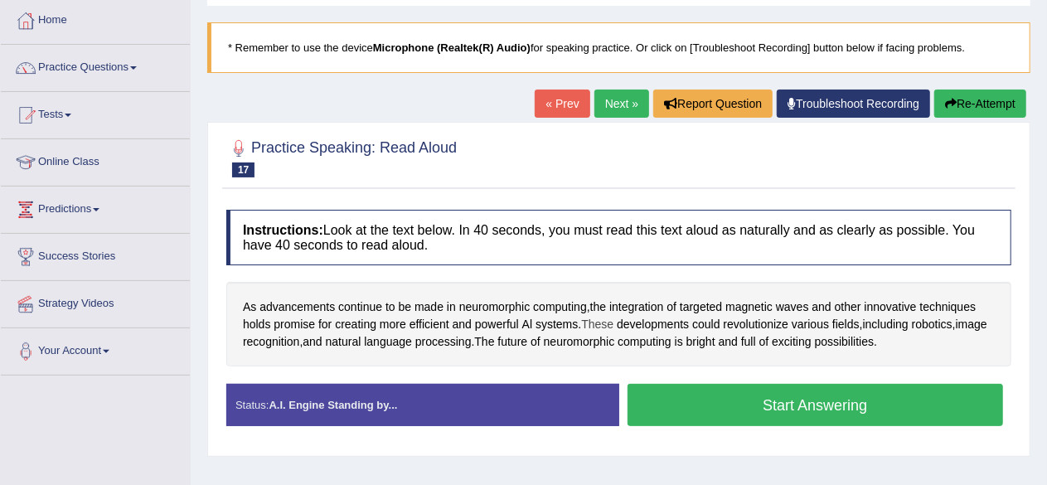
scroll to position [166, 0]
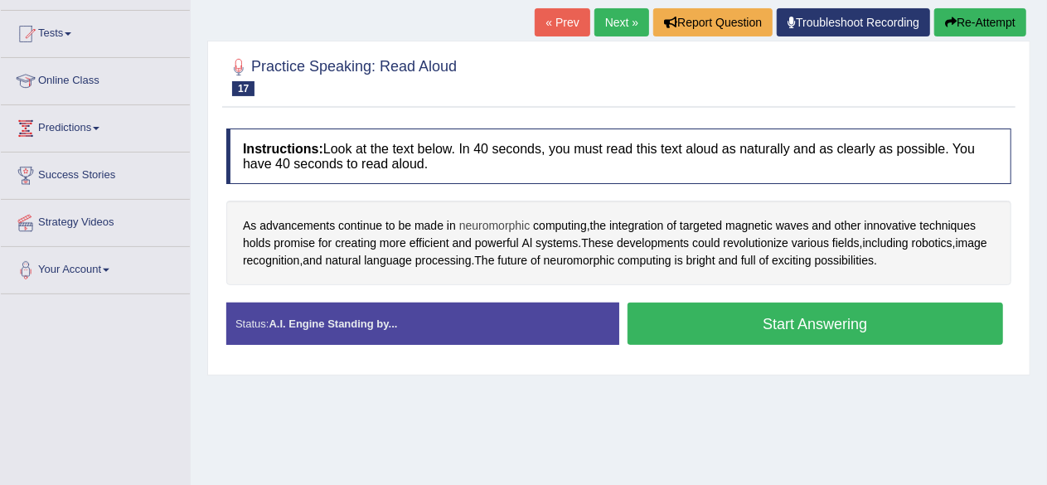
click at [509, 226] on span "neuromorphic" at bounding box center [494, 225] width 71 height 17
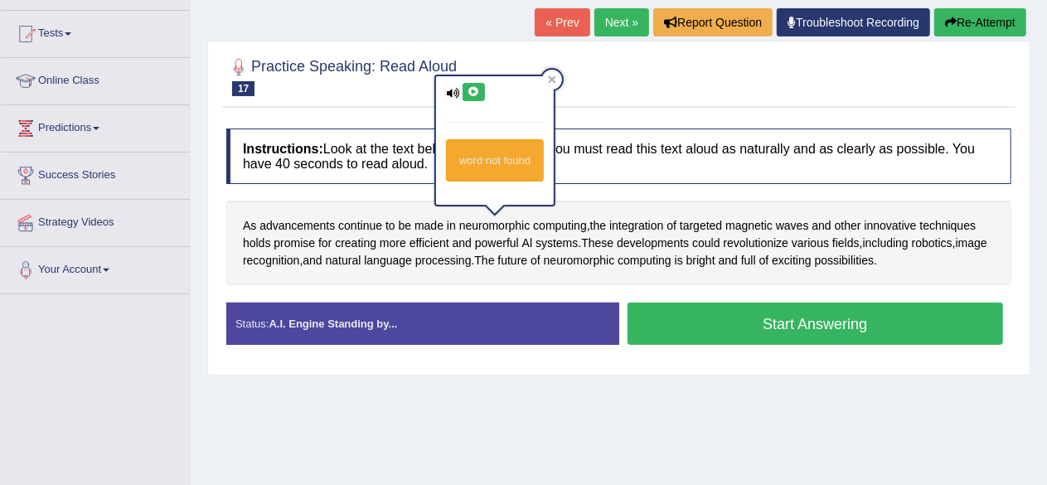
click at [472, 88] on icon at bounding box center [474, 92] width 12 height 10
click at [557, 75] on div at bounding box center [552, 80] width 20 height 20
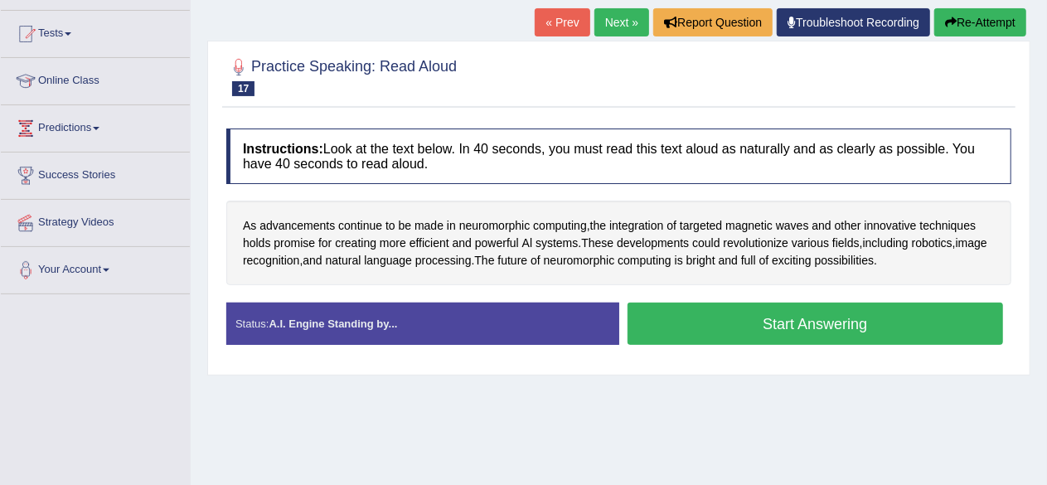
click at [851, 313] on button "Start Answering" at bounding box center [816, 324] width 376 height 42
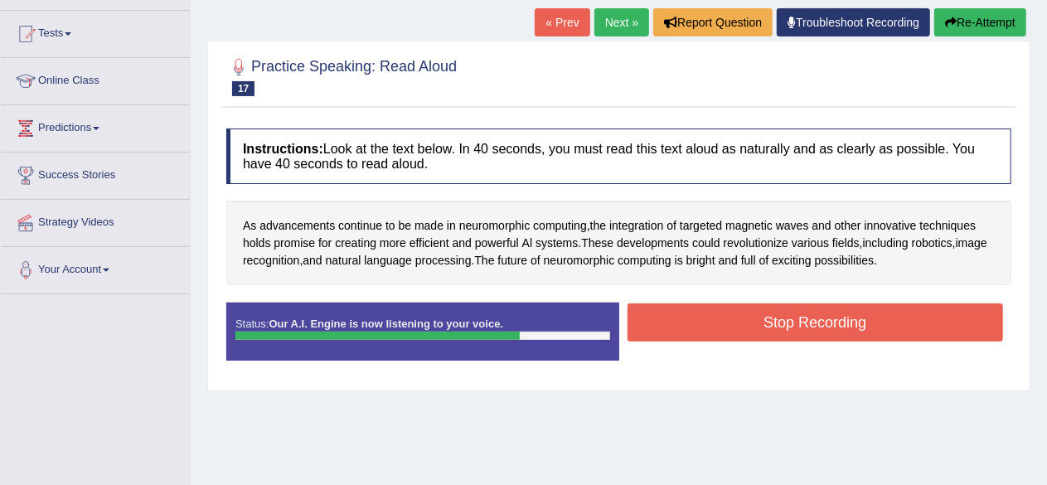
click at [838, 327] on button "Stop Recording" at bounding box center [816, 323] width 376 height 38
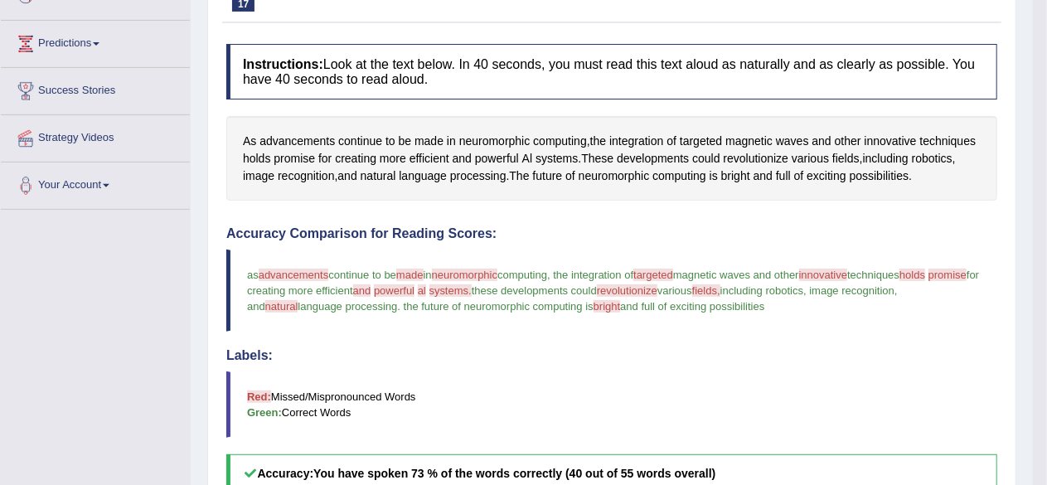
scroll to position [249, 0]
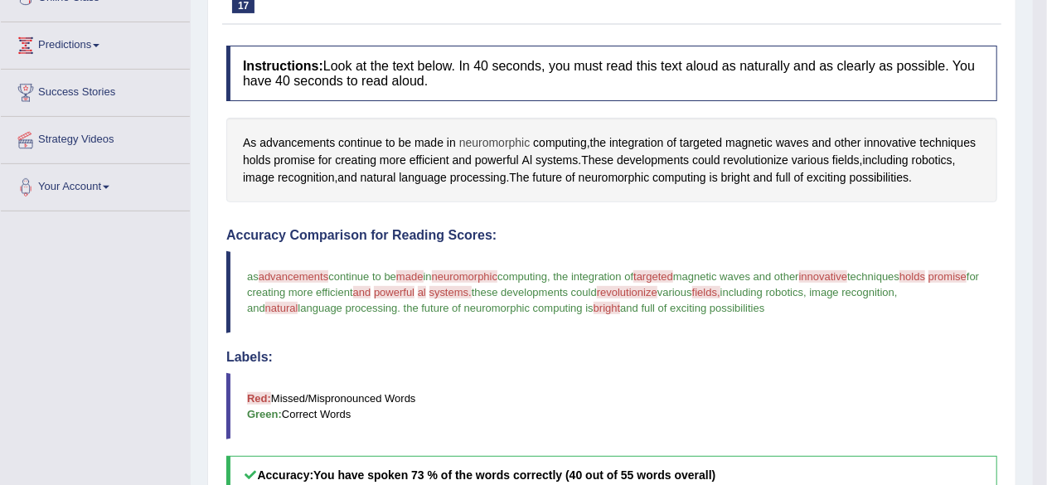
click at [503, 138] on span "neuromorphic" at bounding box center [494, 142] width 71 height 17
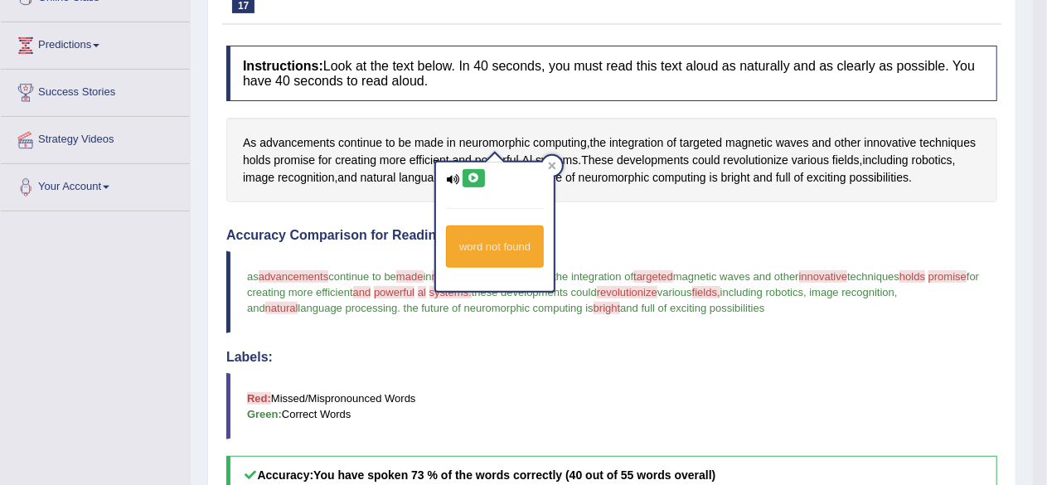
click at [478, 173] on icon at bounding box center [474, 178] width 12 height 10
click at [559, 166] on div at bounding box center [552, 166] width 20 height 20
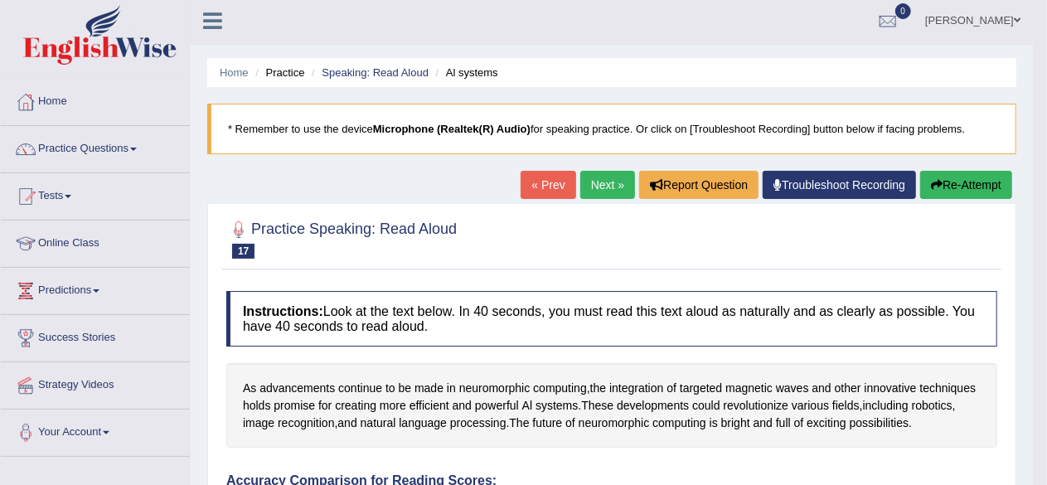
scroll to position [0, 0]
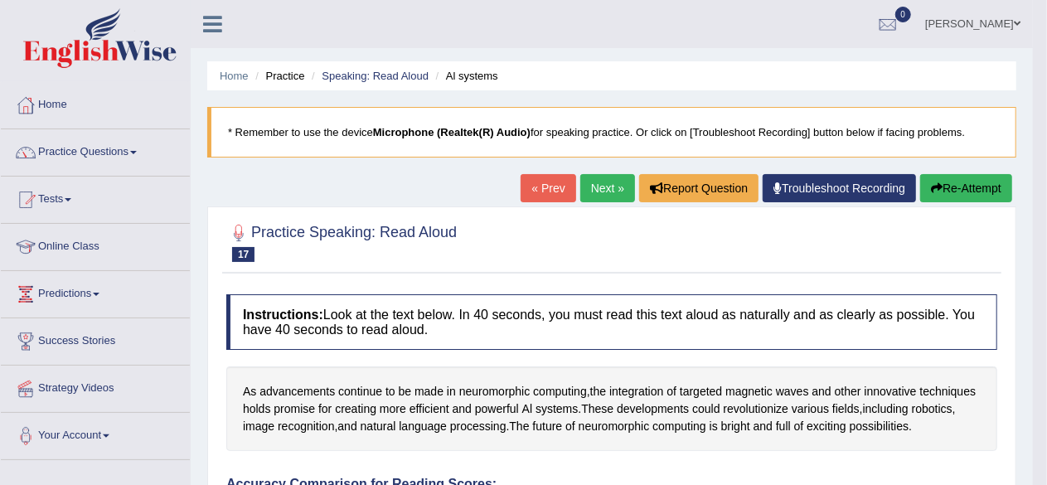
click at [975, 189] on button "Re-Attempt" at bounding box center [966, 188] width 92 height 28
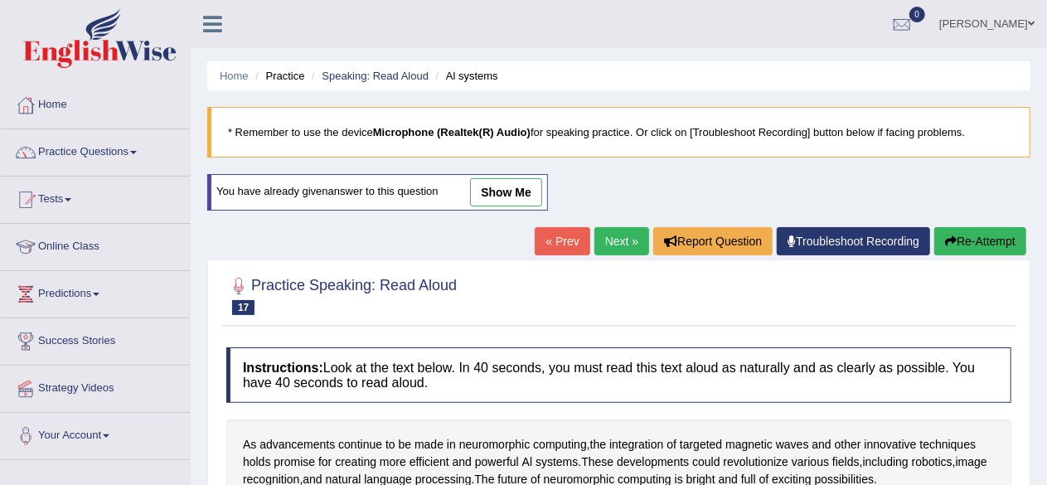
scroll to position [249, 0]
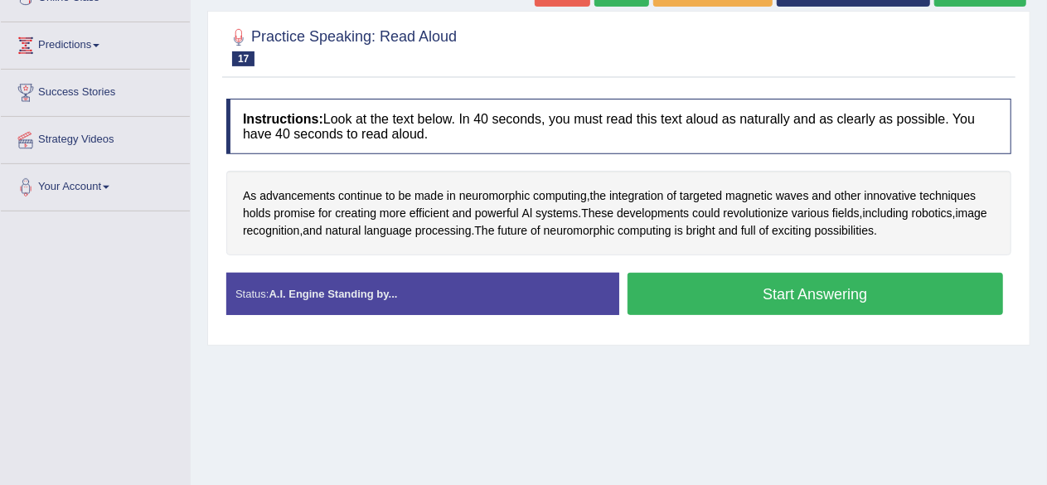
click at [775, 283] on button "Start Answering" at bounding box center [816, 294] width 376 height 42
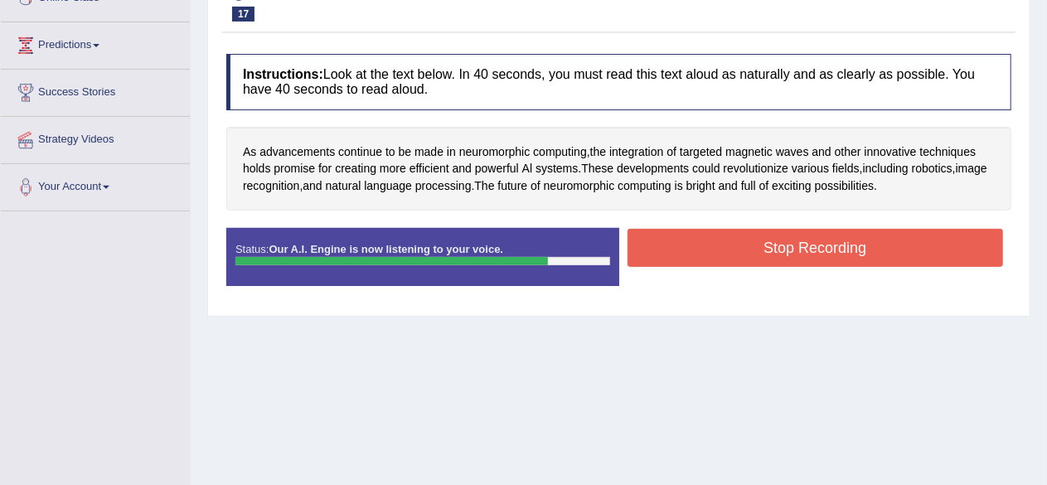
click at [821, 250] on button "Stop Recording" at bounding box center [816, 248] width 376 height 38
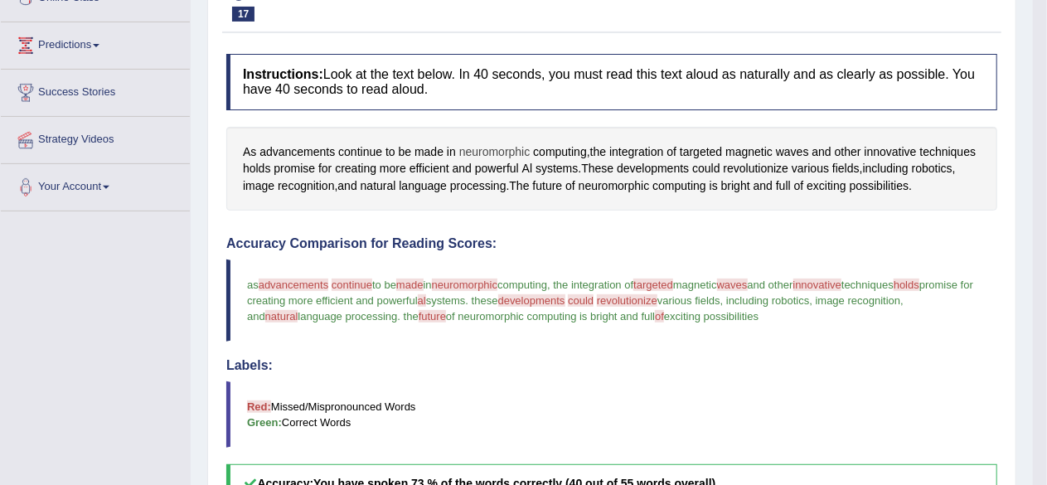
click at [502, 143] on span "neuromorphic" at bounding box center [494, 151] width 71 height 17
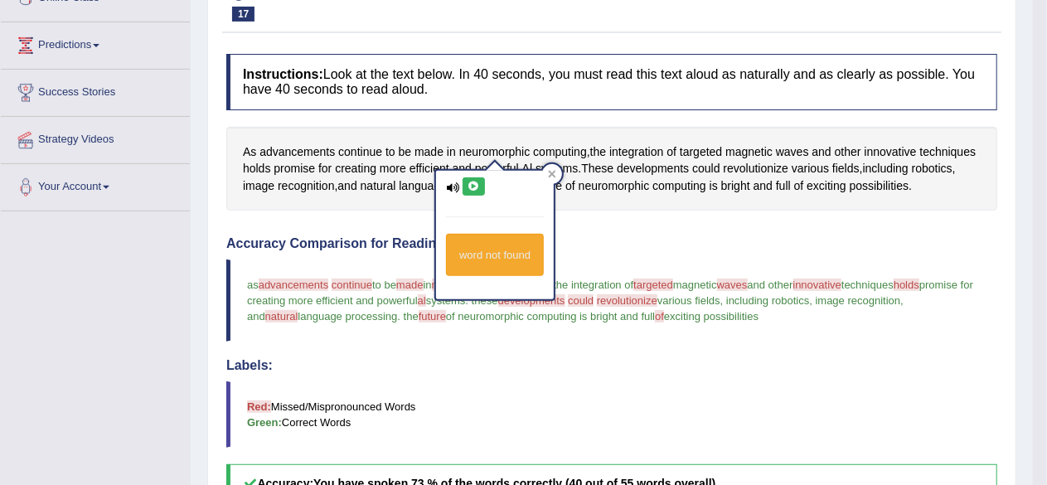
click at [477, 182] on icon at bounding box center [474, 187] width 12 height 10
click at [589, 334] on blockquote "as advancements atmospes continue contain to be made mad in neuromorphic new ma…" at bounding box center [611, 301] width 771 height 82
